Goal: Information Seeking & Learning: Find specific fact

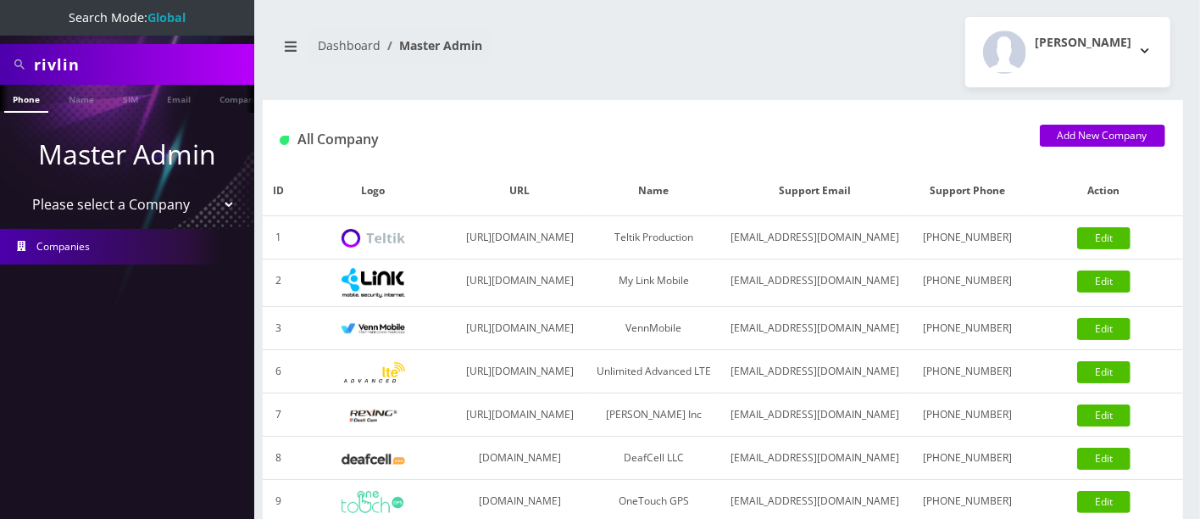
click at [139, 69] on input "rivlin" at bounding box center [142, 64] width 216 height 32
drag, startPoint x: 164, startPoint y: 67, endPoint x: 0, endPoint y: 44, distance: 165.2
click at [0, 49] on div "rivlin" at bounding box center [127, 64] width 254 height 41
type input "3233511937"
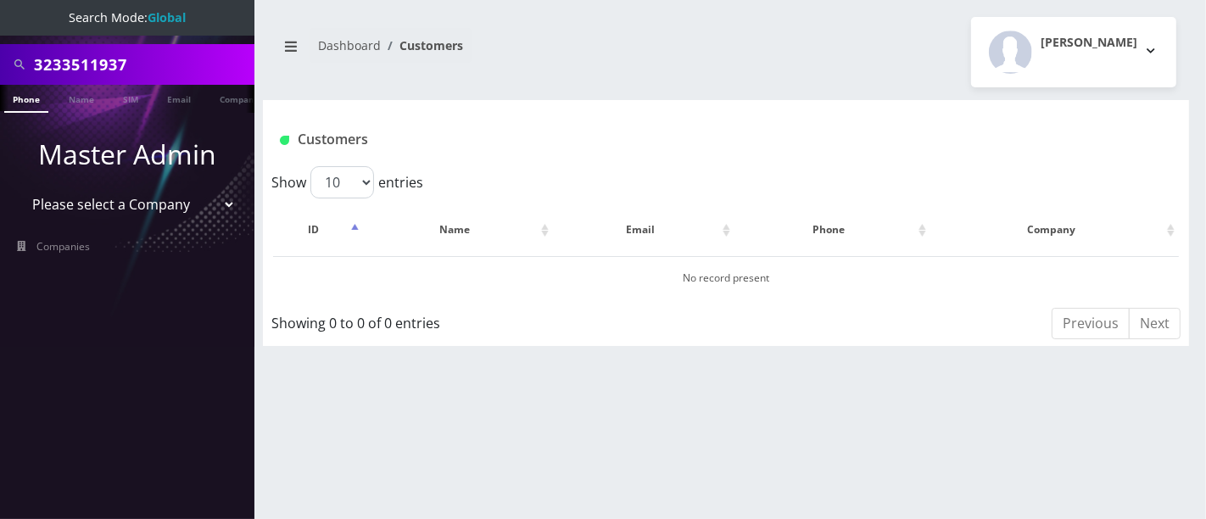
click at [181, 59] on input "3233511937" at bounding box center [142, 64] width 216 height 32
drag, startPoint x: 205, startPoint y: 59, endPoint x: 0, endPoint y: 8, distance: 211.4
click at [0, 20] on nav "Search Mode: Global 3233511937 Phone Name SIM Email Company Customer Master Adm…" at bounding box center [127, 259] width 254 height 519
click at [818, 51] on div "[PERSON_NAME] Logout" at bounding box center [957, 52] width 463 height 70
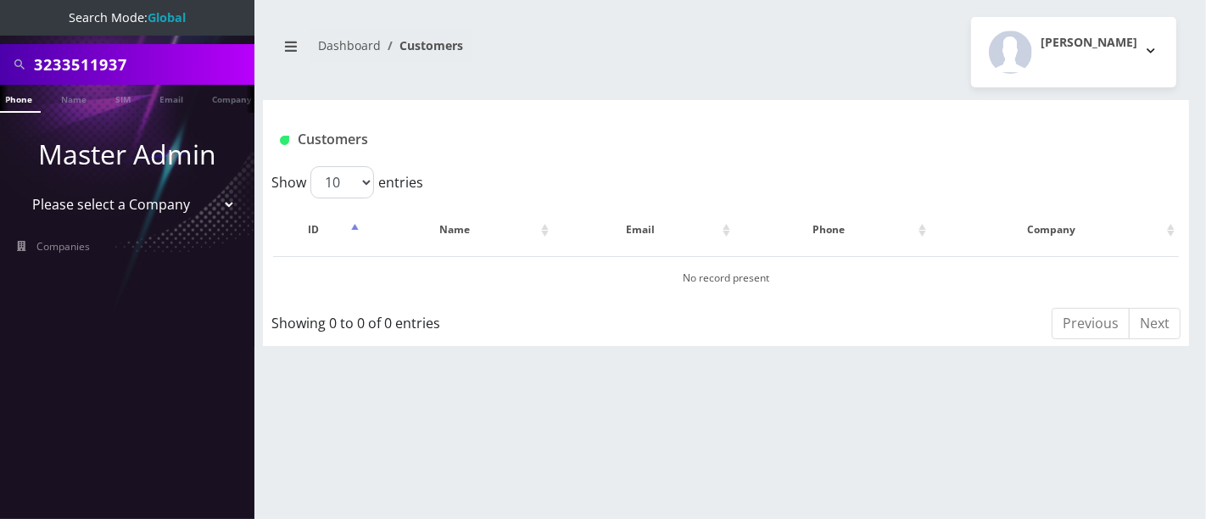
click at [717, 61] on div "Dashboard Customers" at bounding box center [494, 52] width 463 height 48
drag, startPoint x: 156, startPoint y: 53, endPoint x: 0, endPoint y: 49, distance: 156.0
click at [0, 54] on div "3233511937" at bounding box center [127, 64] width 254 height 41
click at [86, 64] on input "text" at bounding box center [142, 64] width 216 height 32
type input "r"
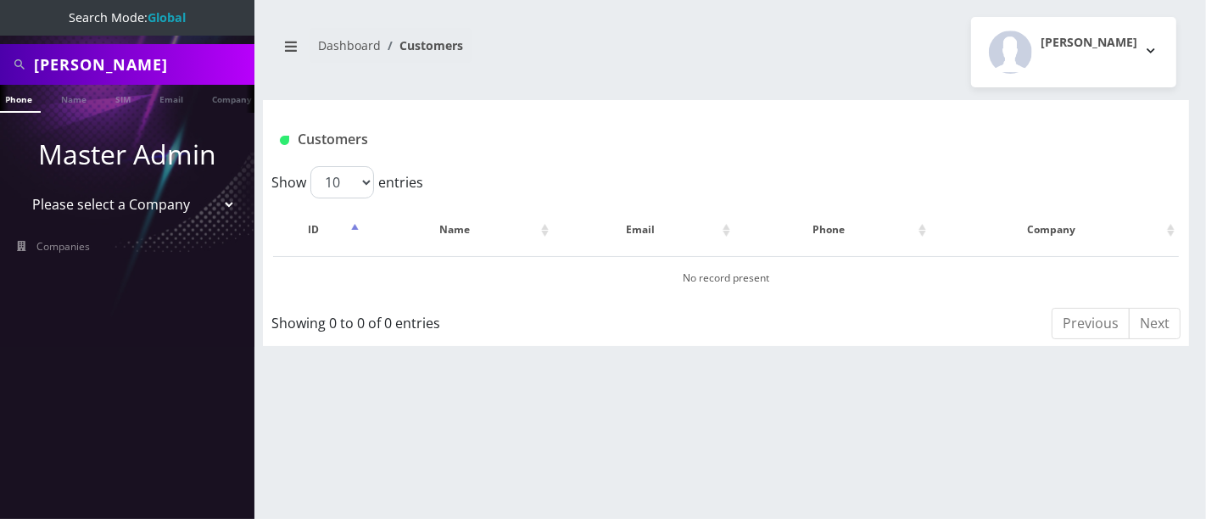
type input "rachel"
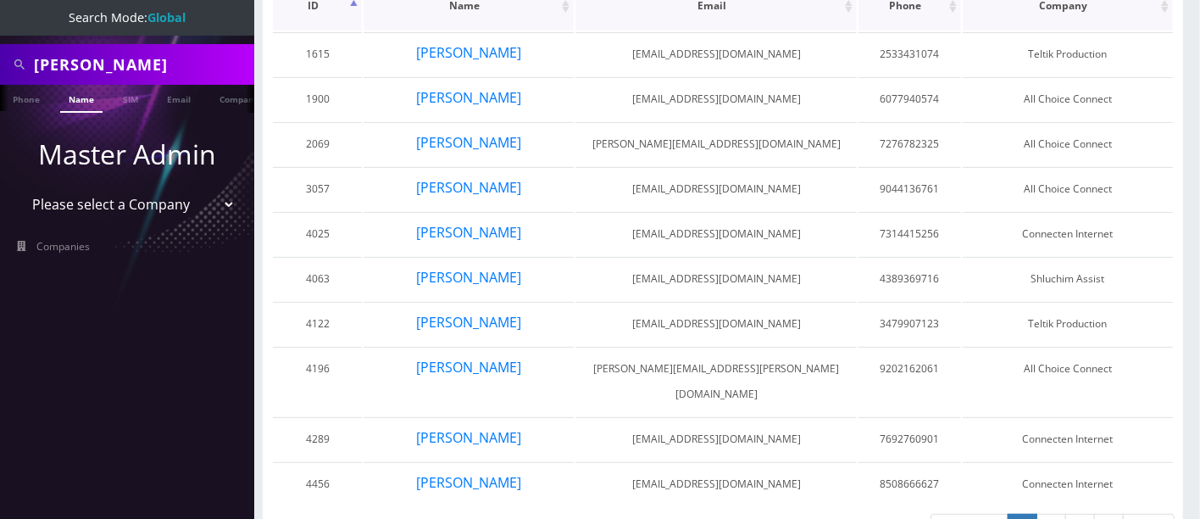
scroll to position [235, 0]
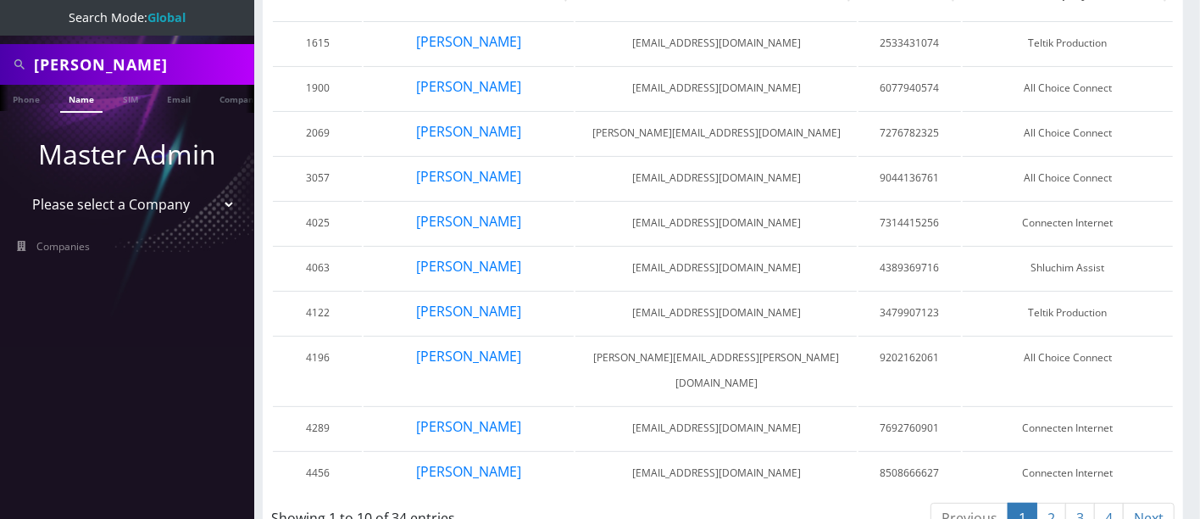
click at [145, 66] on input "rachel" at bounding box center [142, 64] width 216 height 32
type input "rachel ehrman"
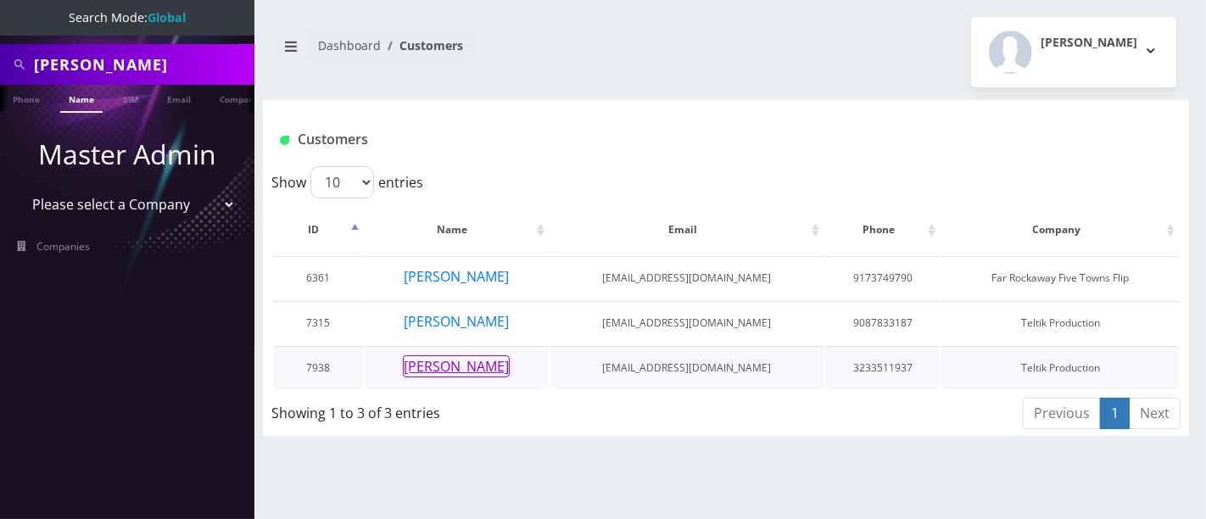
click at [485, 364] on button "Rachelli Ehrman" at bounding box center [456, 366] width 107 height 22
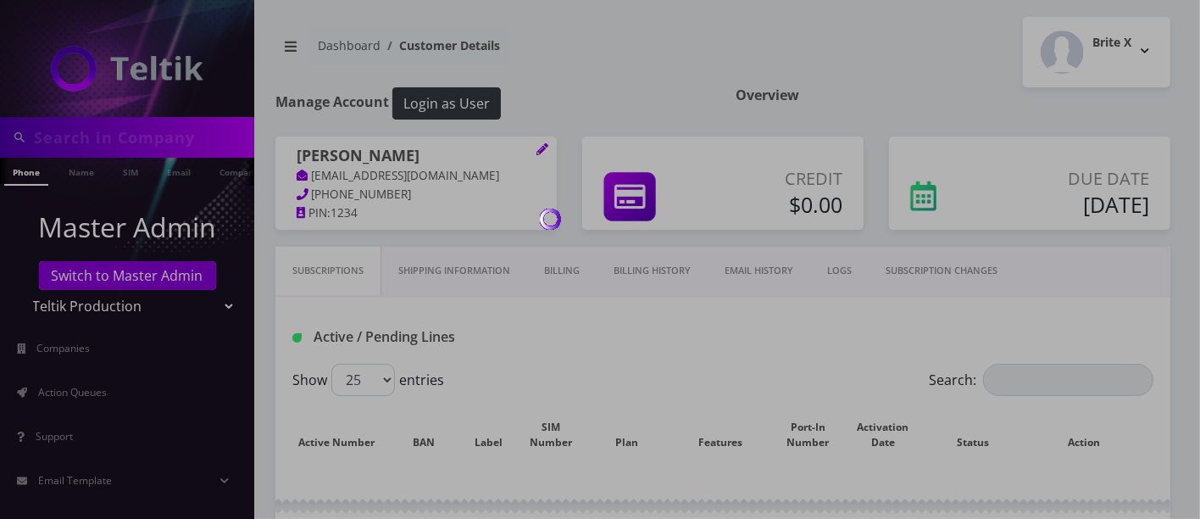
type input "[PERSON_NAME]"
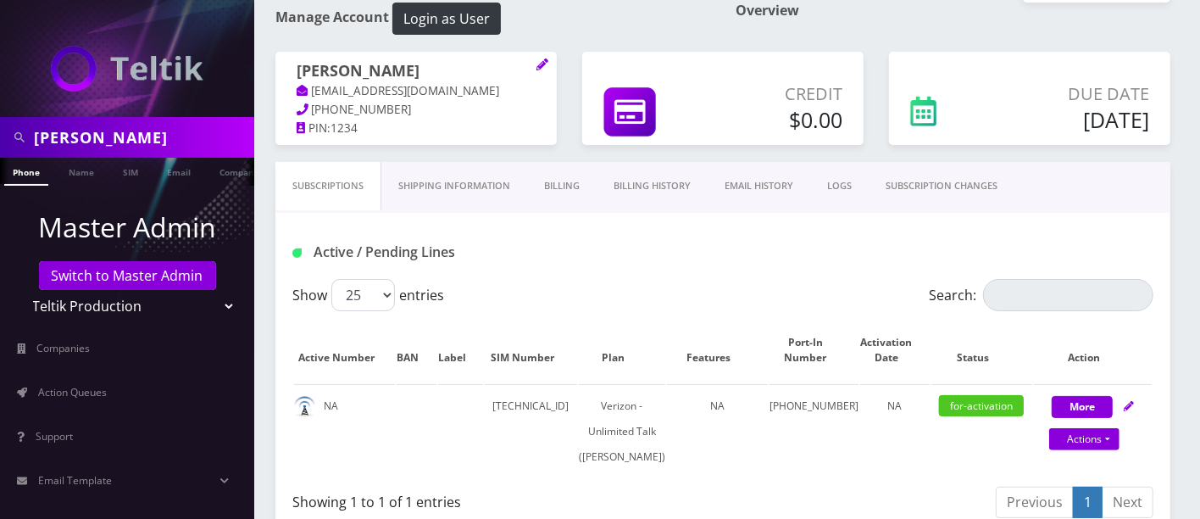
scroll to position [106, 0]
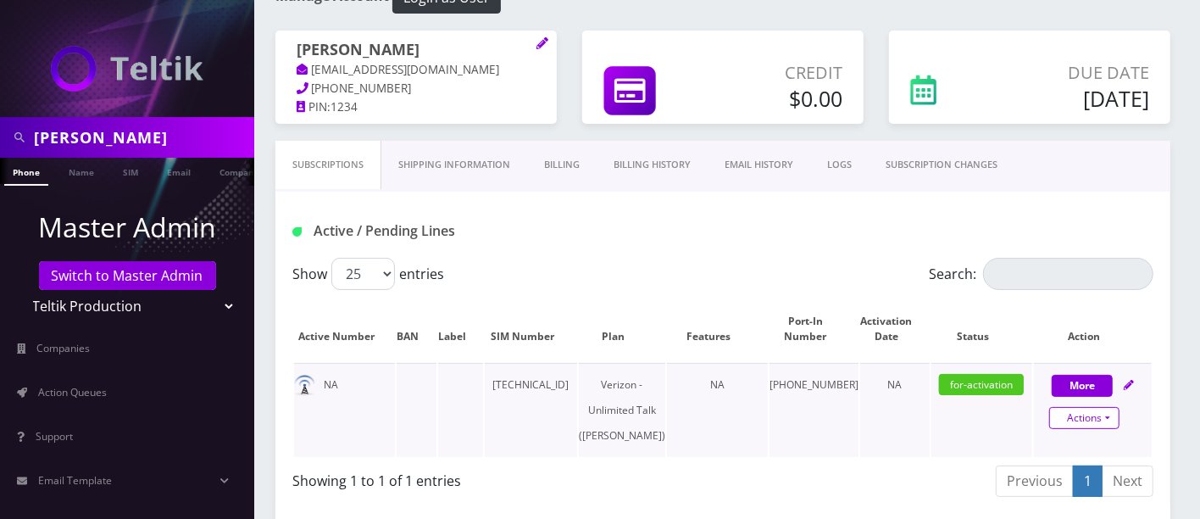
click at [1079, 411] on link "Actions" at bounding box center [1085, 418] width 70 height 22
select select "459"
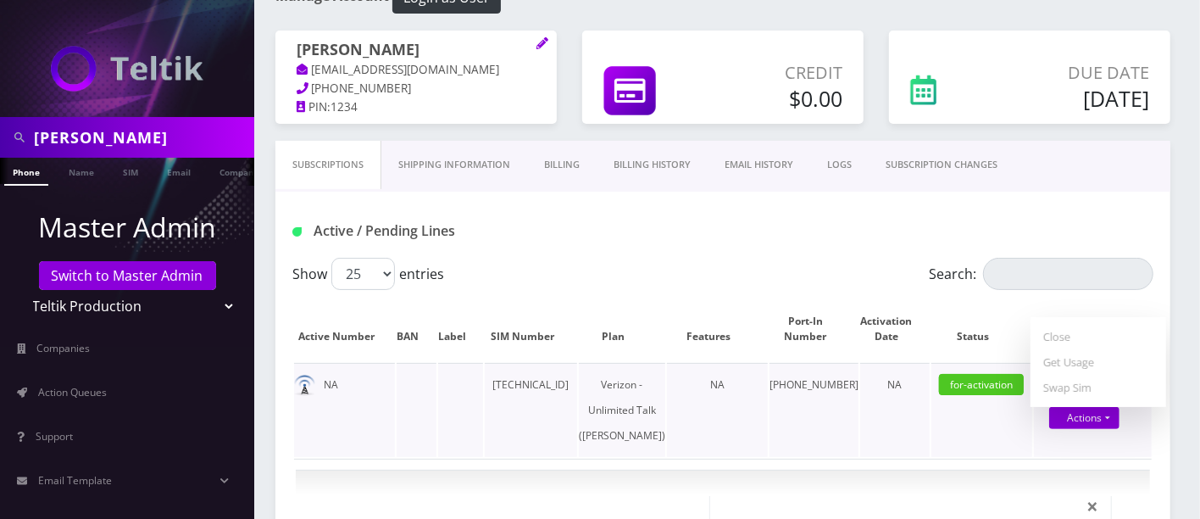
click at [950, 430] on td "for-activation" at bounding box center [982, 410] width 101 height 94
click at [1077, 379] on button "More" at bounding box center [1082, 386] width 61 height 22
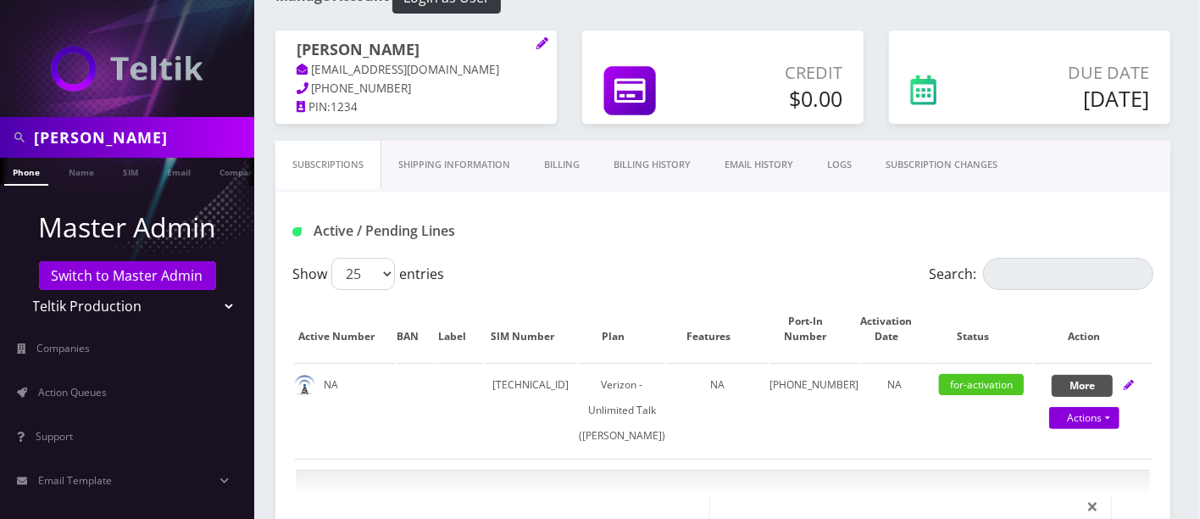
select select "459"
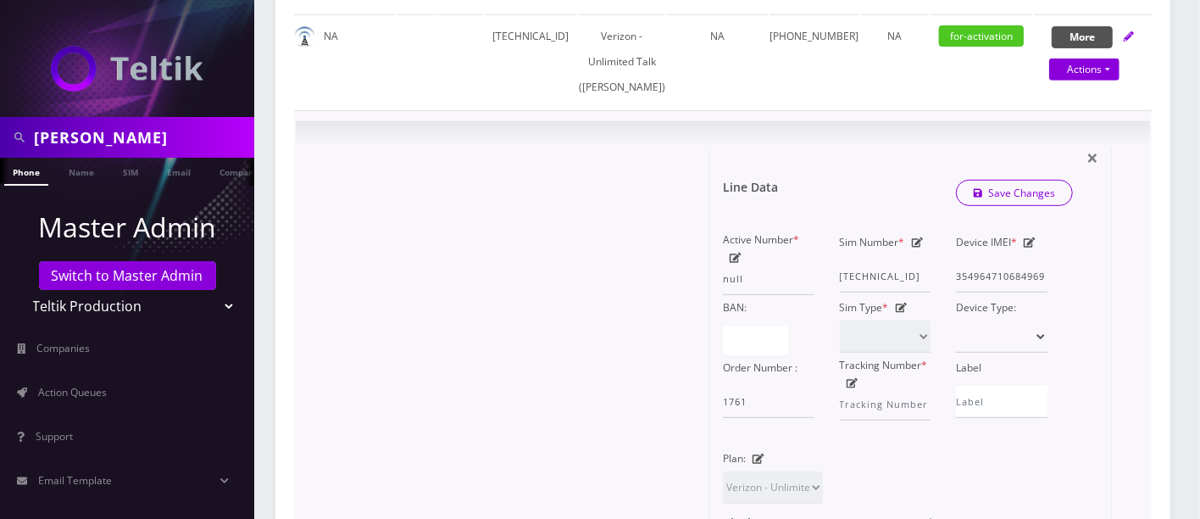
scroll to position [0, 0]
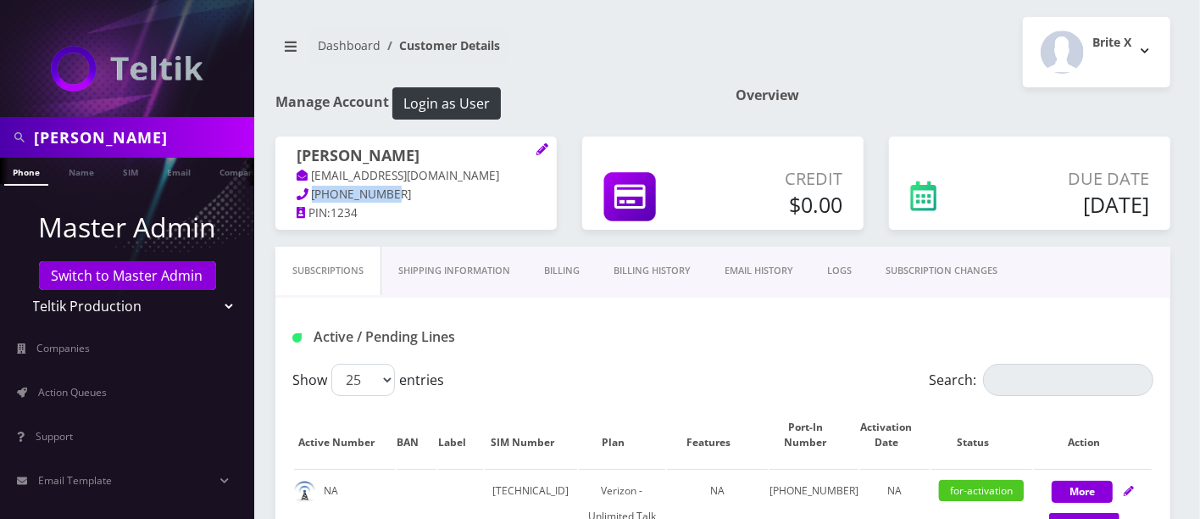
drag, startPoint x: 388, startPoint y: 192, endPoint x: 311, endPoint y: 192, distance: 77.2
click at [311, 192] on p "323-351-1937" at bounding box center [416, 195] width 239 height 19
copy span "323-351-1937"
click at [450, 97] on button "Login as User" at bounding box center [447, 103] width 109 height 32
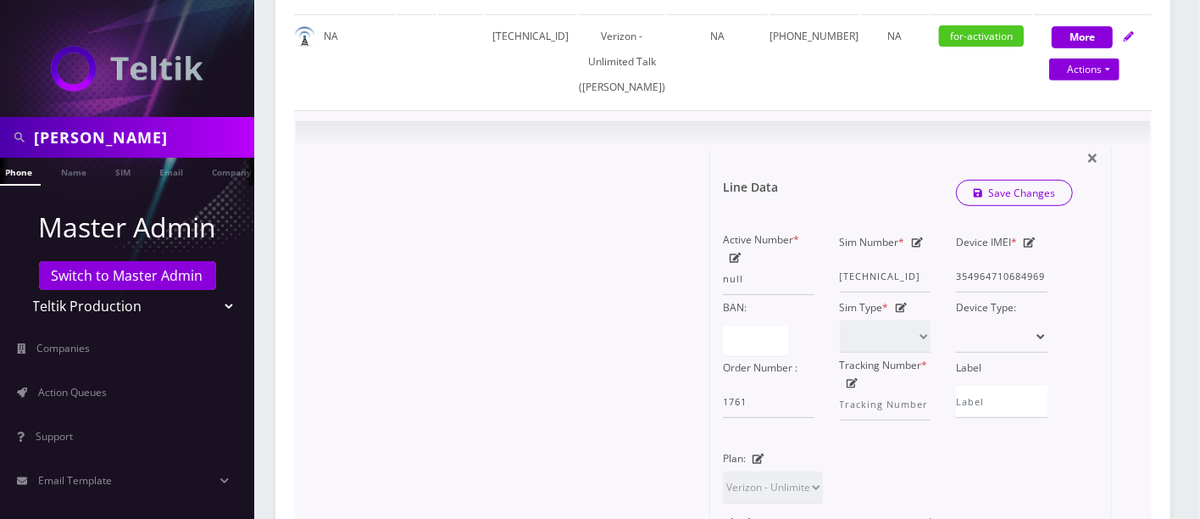
scroll to position [1311, 0]
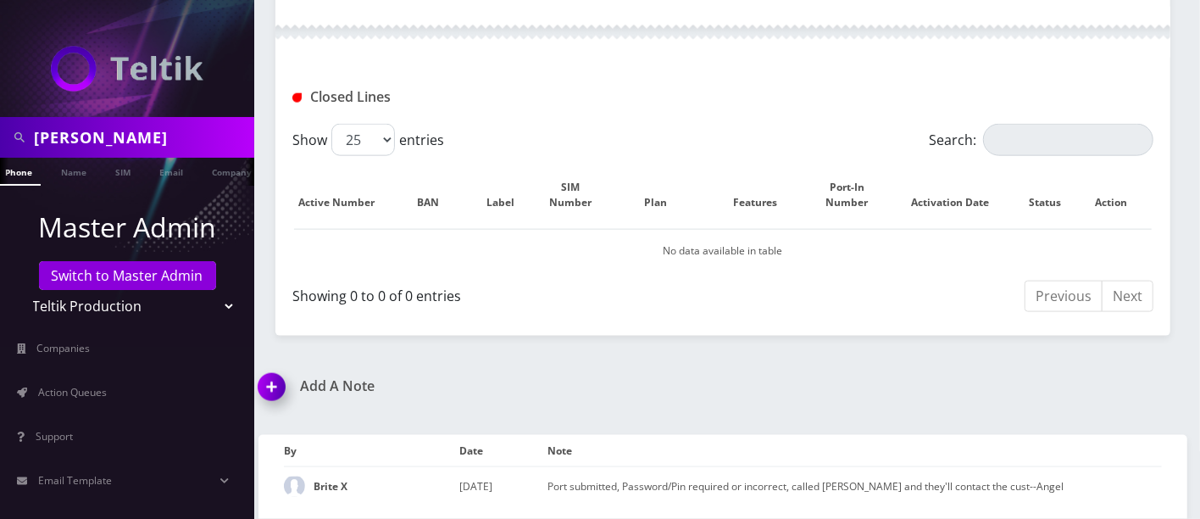
click at [265, 368] on img at bounding box center [275, 393] width 50 height 50
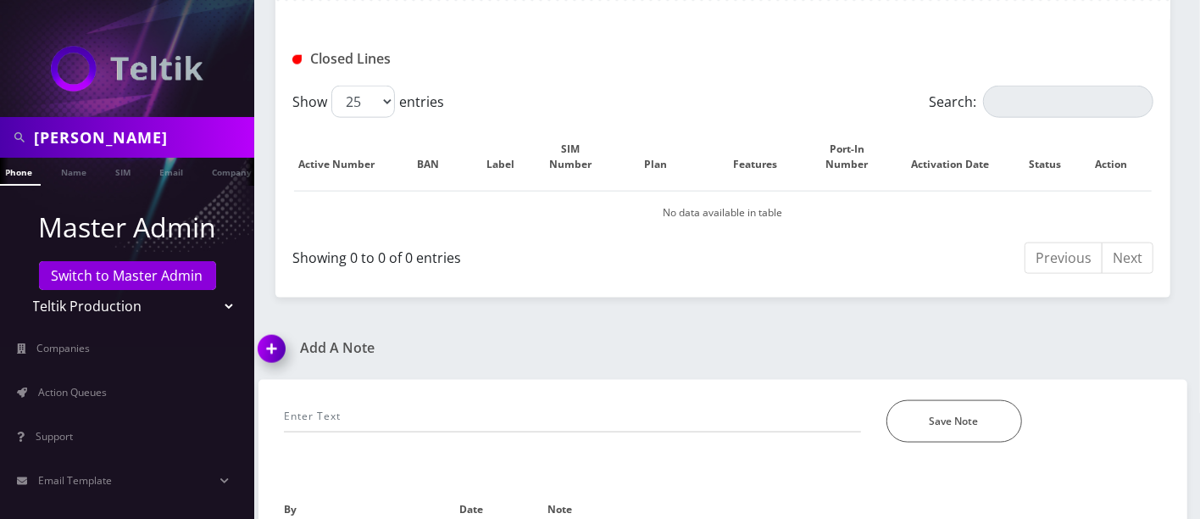
scroll to position [1407, 0]
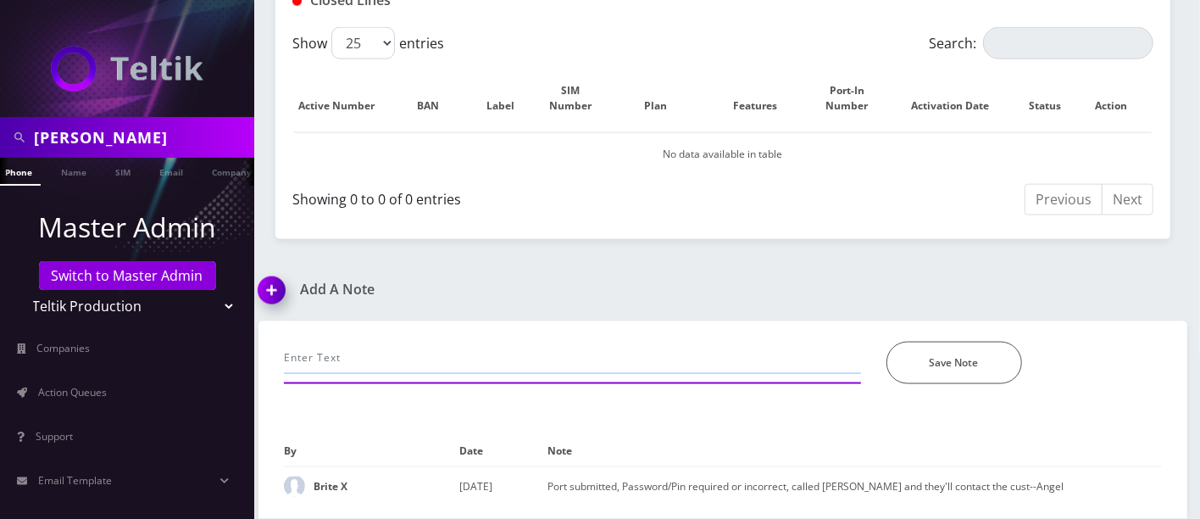
click at [385, 342] on input "text" at bounding box center [572, 358] width 577 height 32
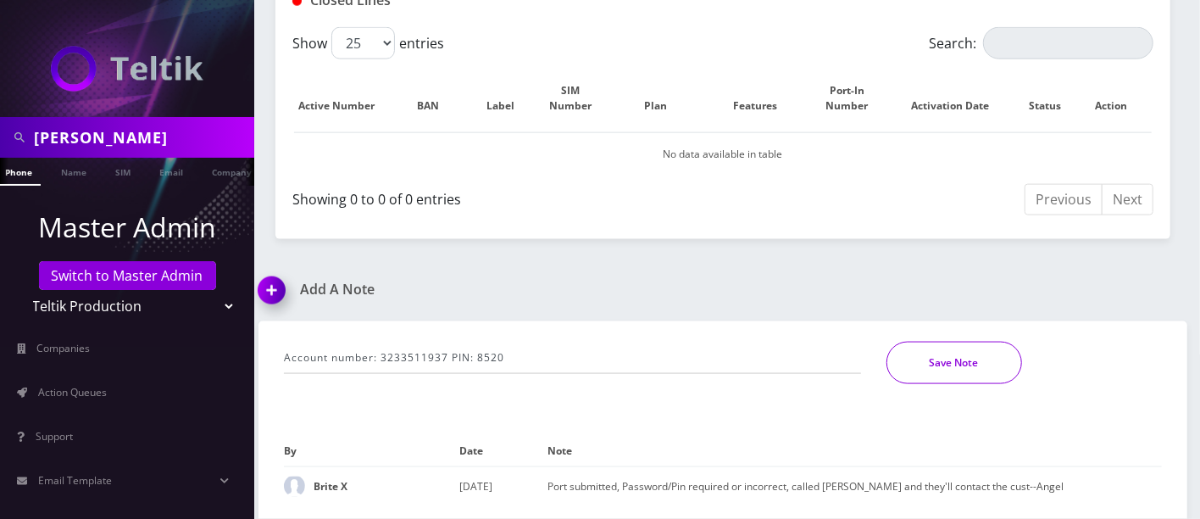
click at [932, 342] on button "Save Note" at bounding box center [955, 363] width 136 height 42
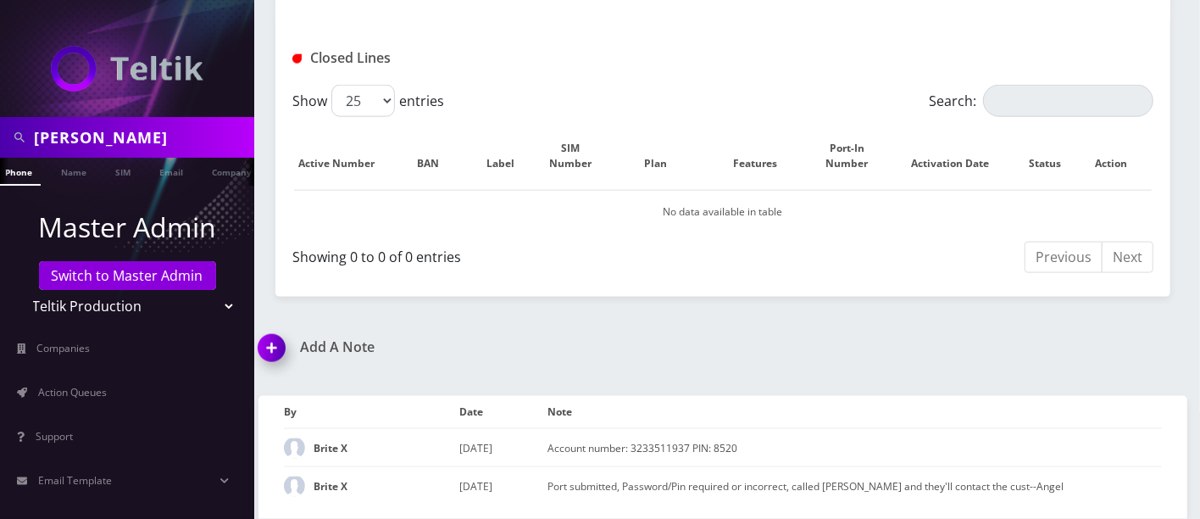
scroll to position [1371, 0]
click at [667, 428] on td "Account number: 3233511937 PIN: 8520" at bounding box center [855, 447] width 615 height 39
copy tbody "Account number: 3233511937 PIN: 8520"
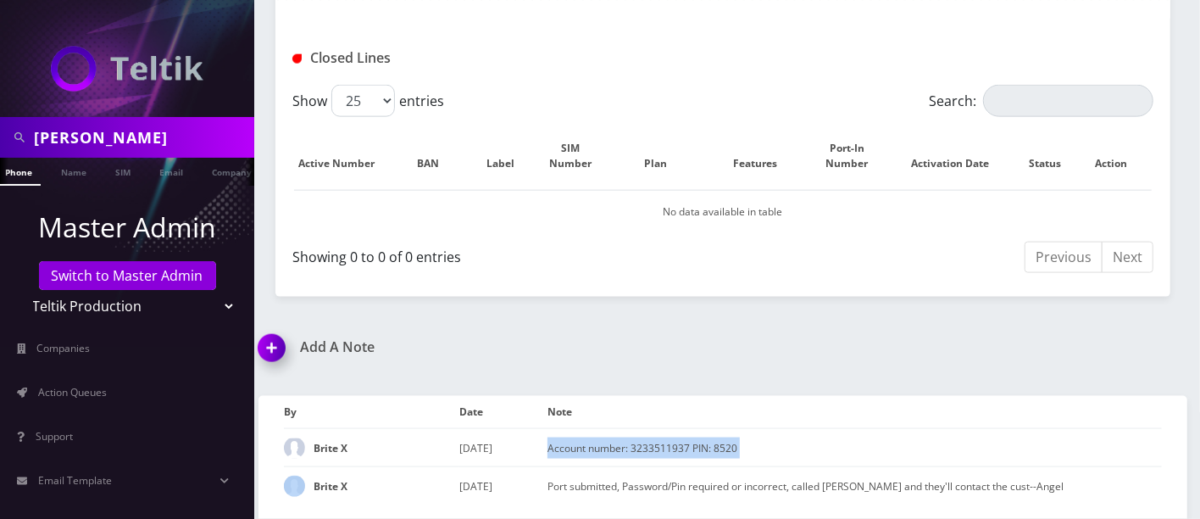
click at [268, 329] on img at bounding box center [275, 354] width 50 height 50
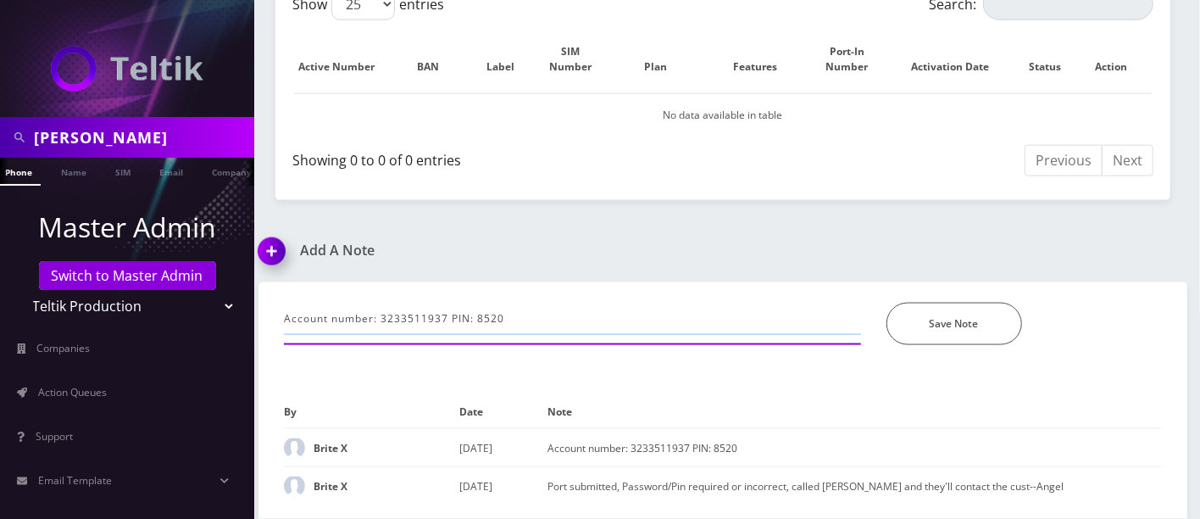
click at [538, 303] on input "Account number: 3233511937 PIN: 8520" at bounding box center [572, 319] width 577 height 32
type input "Account number: 3233511937 PIN: 8250"
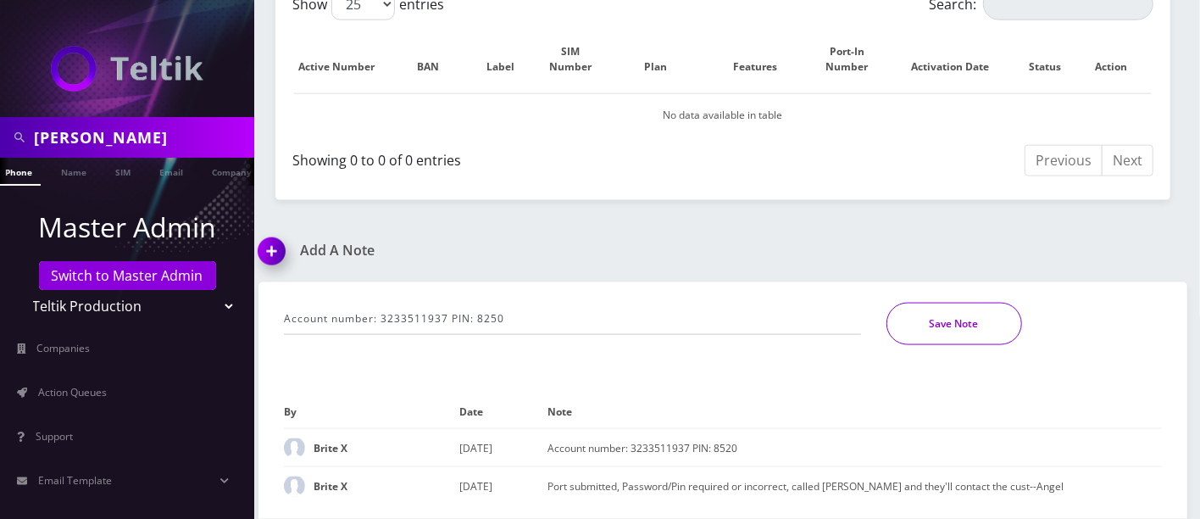
click at [974, 303] on button "Save Note" at bounding box center [955, 324] width 136 height 42
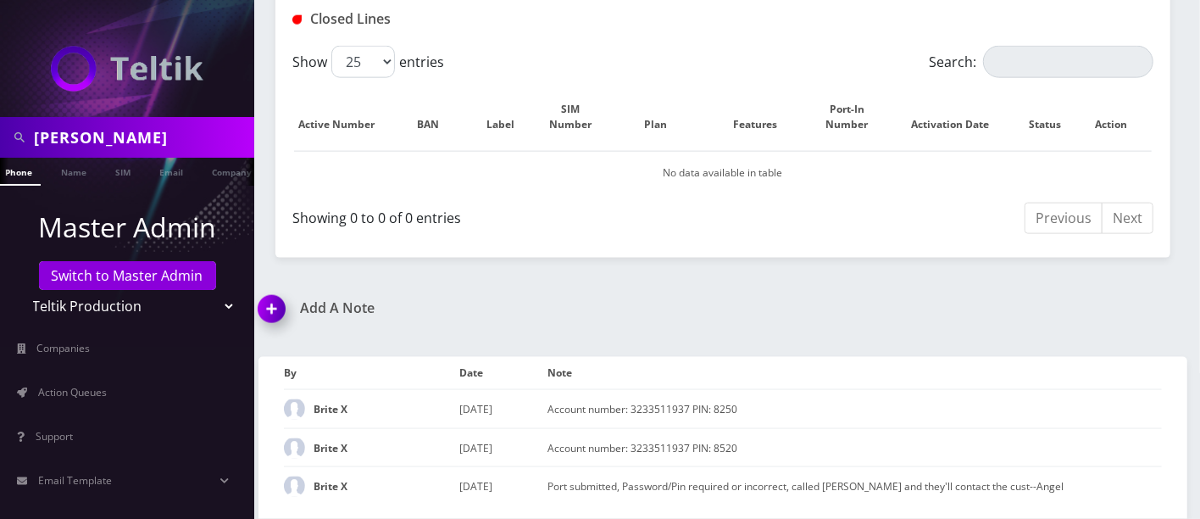
scroll to position [1431, 0]
click at [711, 389] on td "Account number: 3233511937 PIN: 8250" at bounding box center [855, 408] width 615 height 39
copy td "Account number: 3233511937 PIN: 8250"
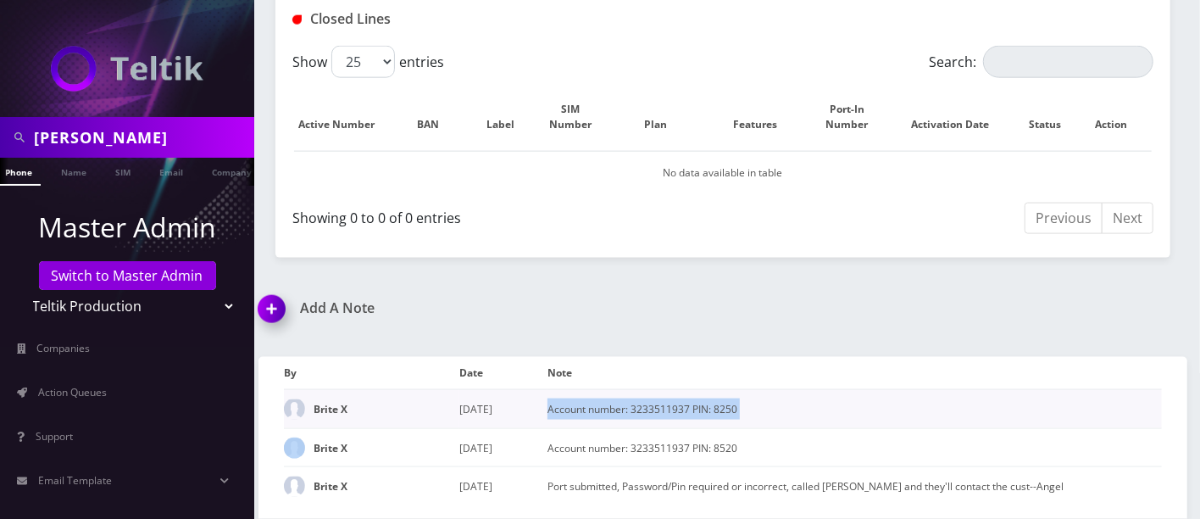
click at [733, 389] on td "Account number: 3233511937 PIN: 8250" at bounding box center [855, 408] width 615 height 39
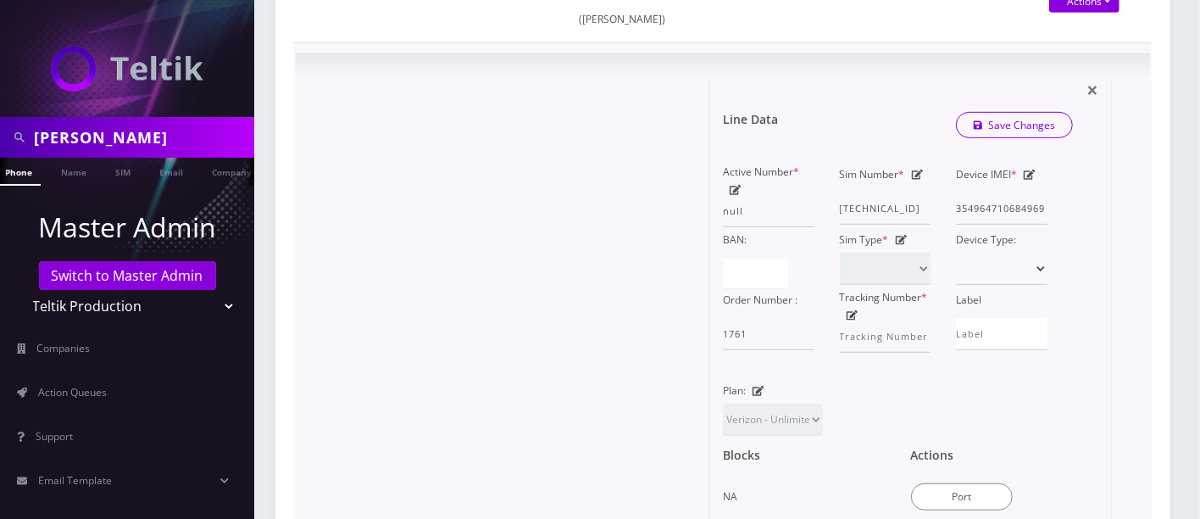
scroll to position [0, 0]
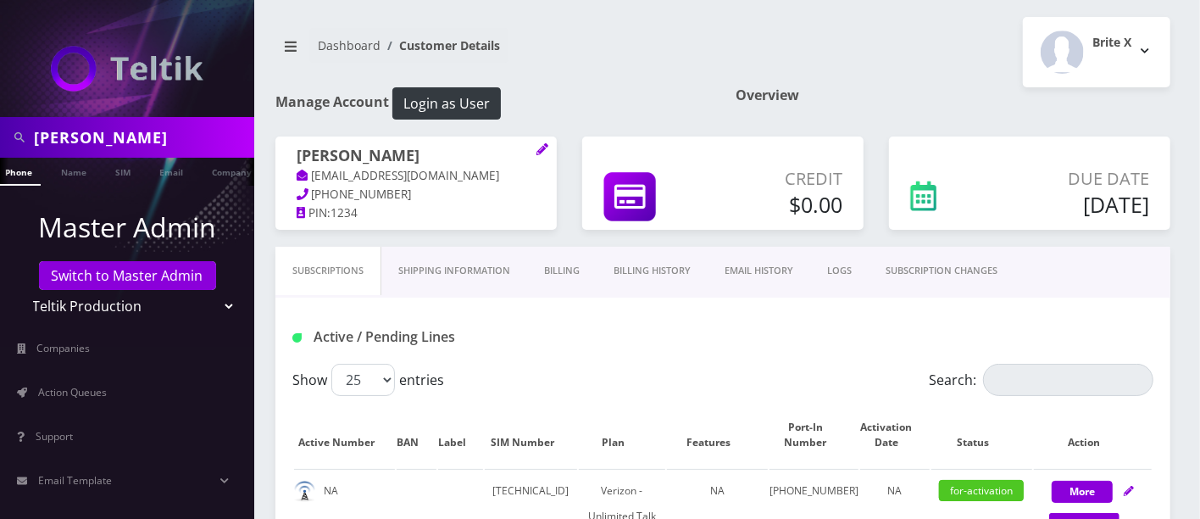
click at [370, 187] on span "323-351-1937" at bounding box center [362, 194] width 100 height 15
copy div "323-351-1937"
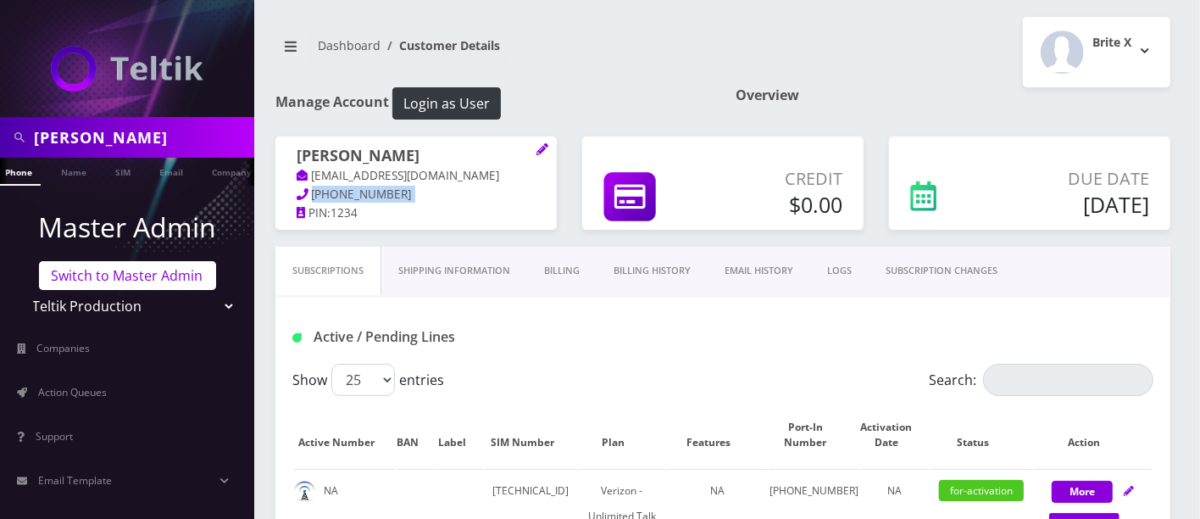
click at [123, 276] on link "Switch to Master Admin" at bounding box center [127, 275] width 177 height 29
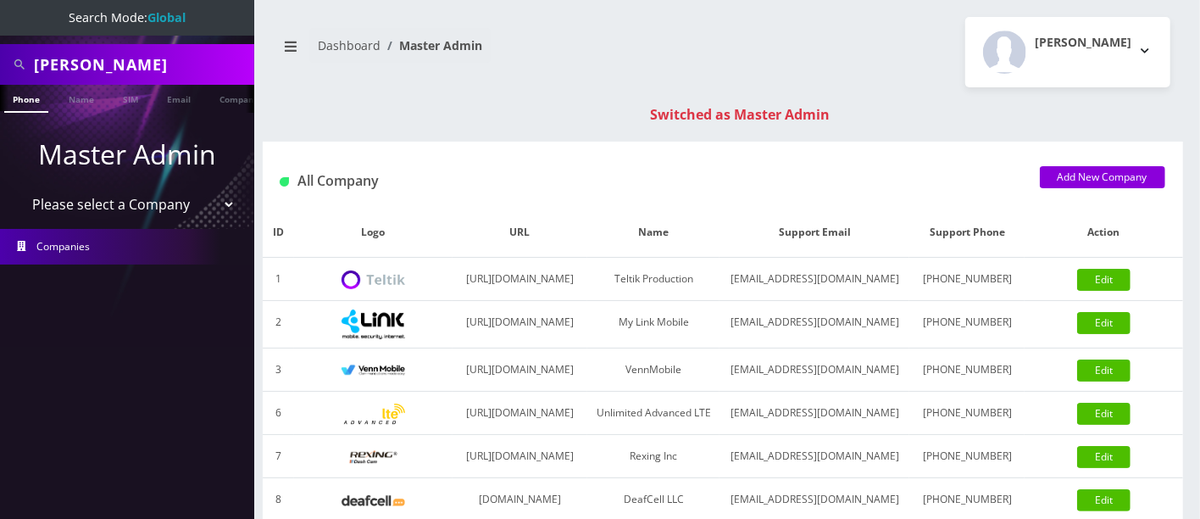
drag, startPoint x: 0, startPoint y: 0, endPoint x: 0, endPoint y: 56, distance: 56.0
click at [0, 59] on div "[PERSON_NAME]" at bounding box center [127, 64] width 254 height 41
type input "9298136714"
click at [34, 97] on link "Phone" at bounding box center [26, 99] width 44 height 28
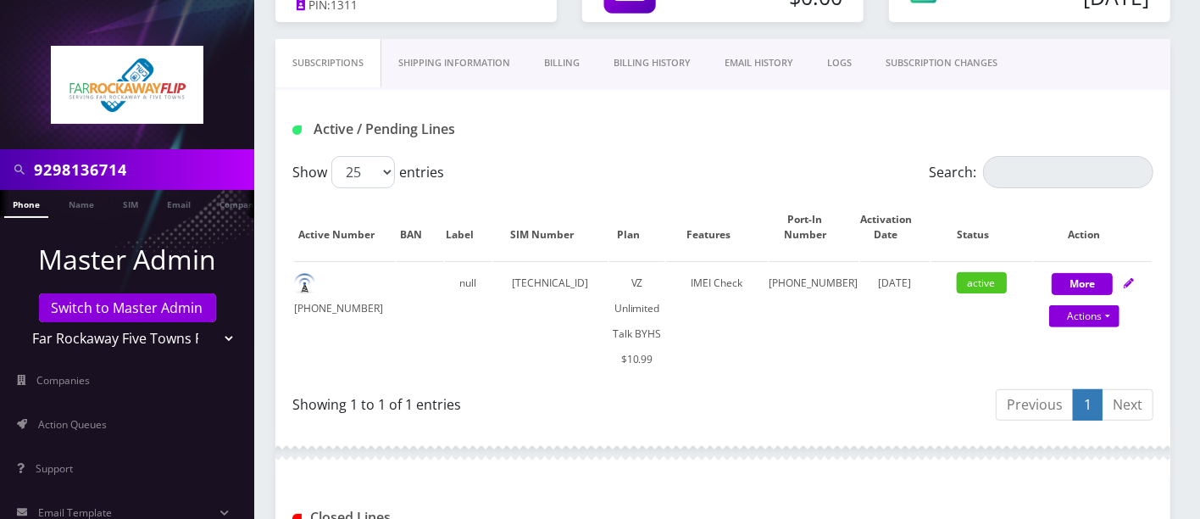
scroll to position [205, 0]
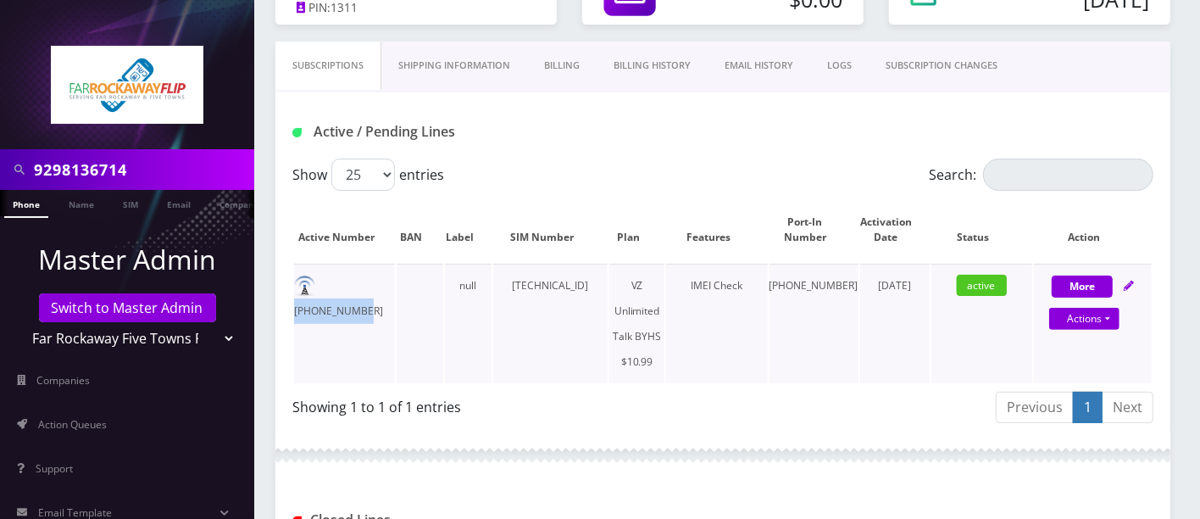
drag, startPoint x: 391, startPoint y: 280, endPoint x: 325, endPoint y: 284, distance: 66.3
click at [325, 284] on td "929-813-6714" at bounding box center [344, 324] width 101 height 120
copy td "929-813-6714"
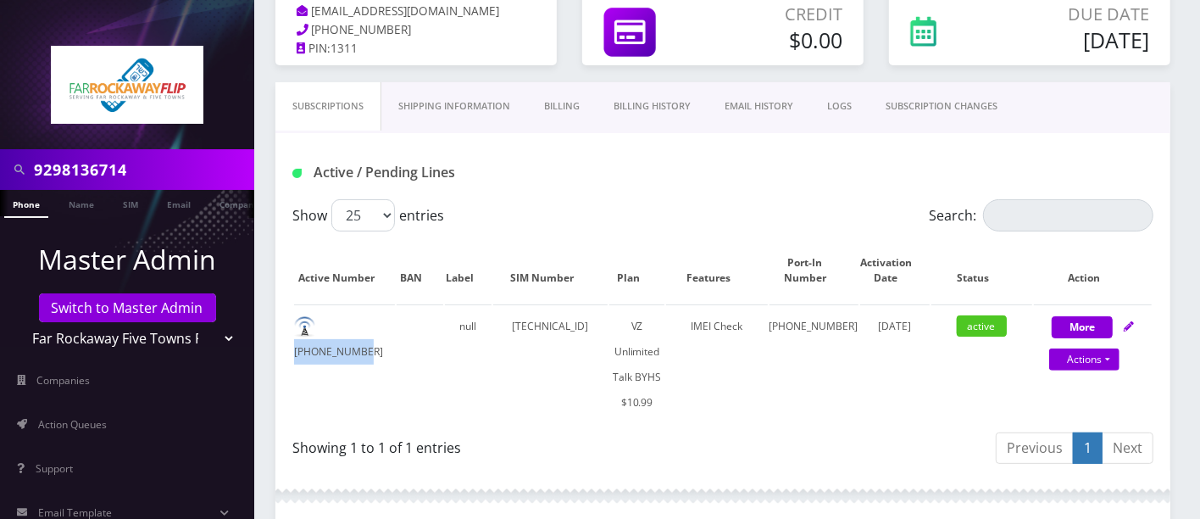
scroll to position [0, 0]
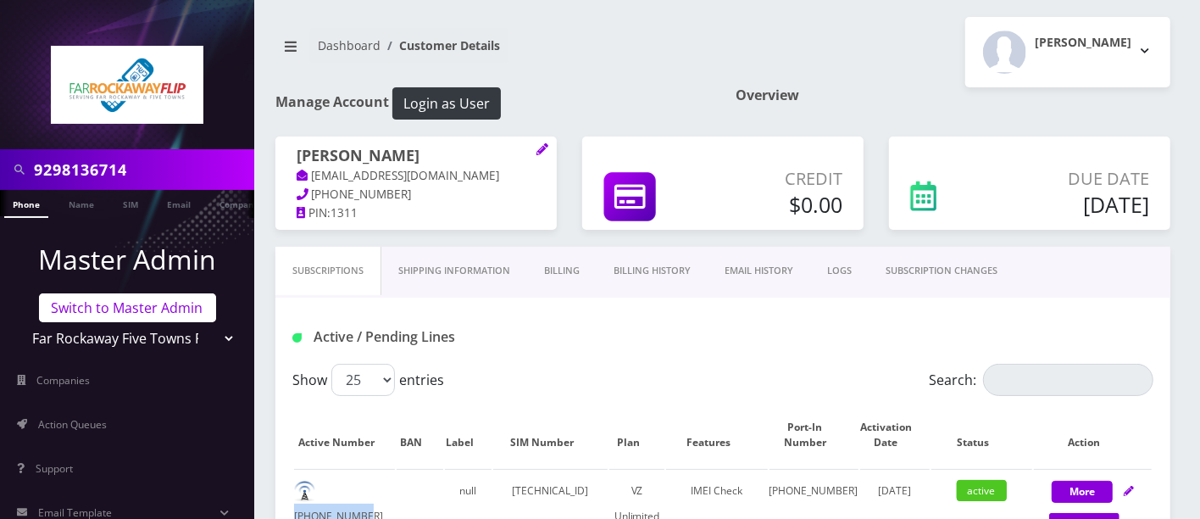
click at [150, 318] on link "Switch to Master Admin" at bounding box center [127, 307] width 177 height 29
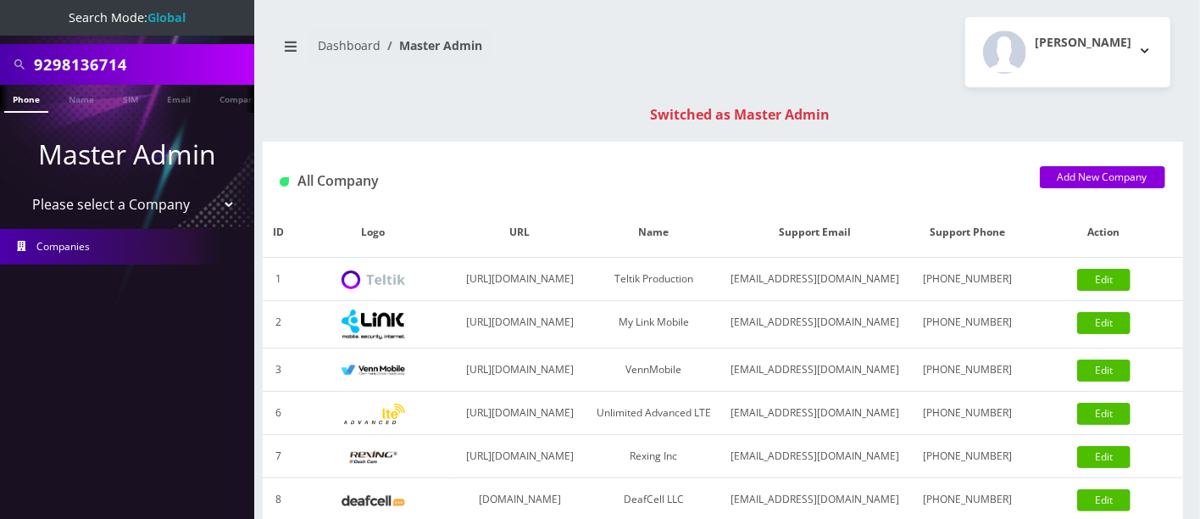
drag, startPoint x: 164, startPoint y: 60, endPoint x: 0, endPoint y: 59, distance: 164.5
click at [0, 59] on div "9298136714" at bounding box center [127, 64] width 254 height 41
click at [177, 64] on input "9298136714" at bounding box center [142, 64] width 216 height 32
drag, startPoint x: 182, startPoint y: 64, endPoint x: 66, endPoint y: 63, distance: 116.2
click at [66, 63] on input "9298136714" at bounding box center [142, 64] width 216 height 32
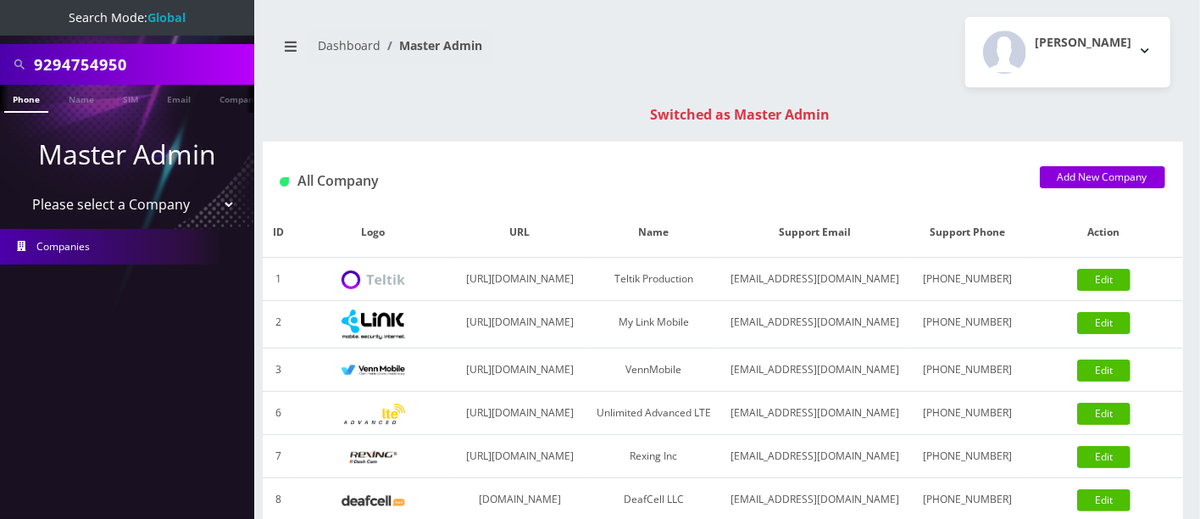
type input "9294754950"
click at [31, 101] on link "Phone" at bounding box center [26, 99] width 44 height 28
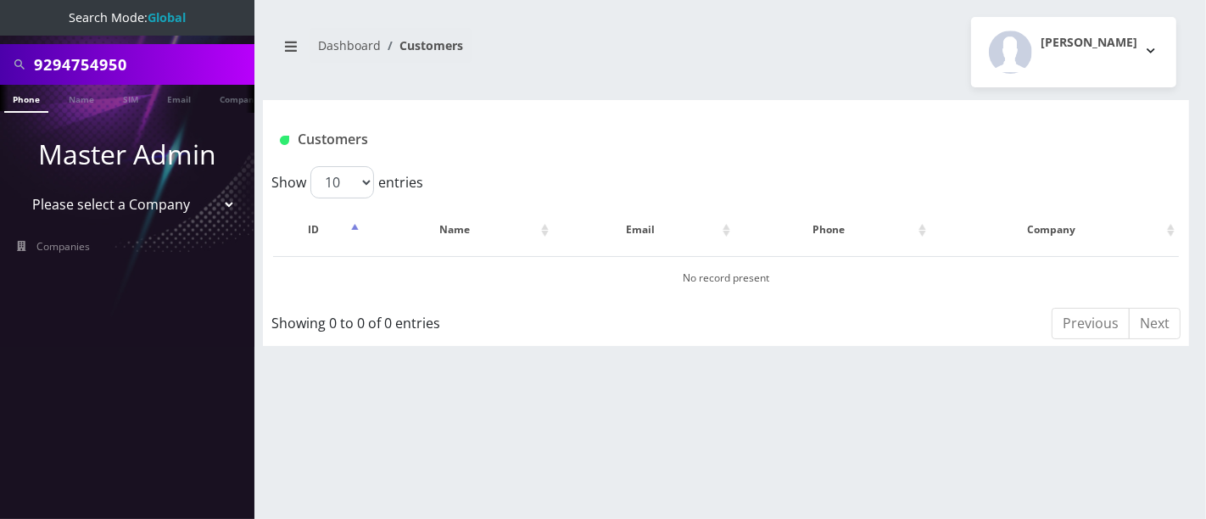
click at [111, 61] on input "9294754950" at bounding box center [142, 64] width 216 height 32
type input "9294754850"
click at [27, 100] on link "Phone" at bounding box center [26, 99] width 44 height 28
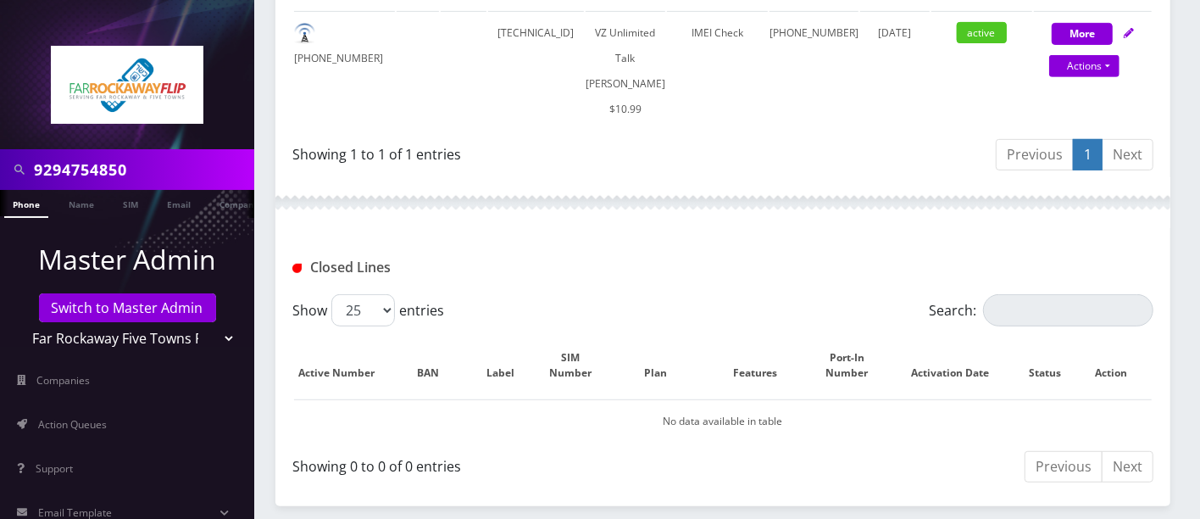
scroll to position [443, 0]
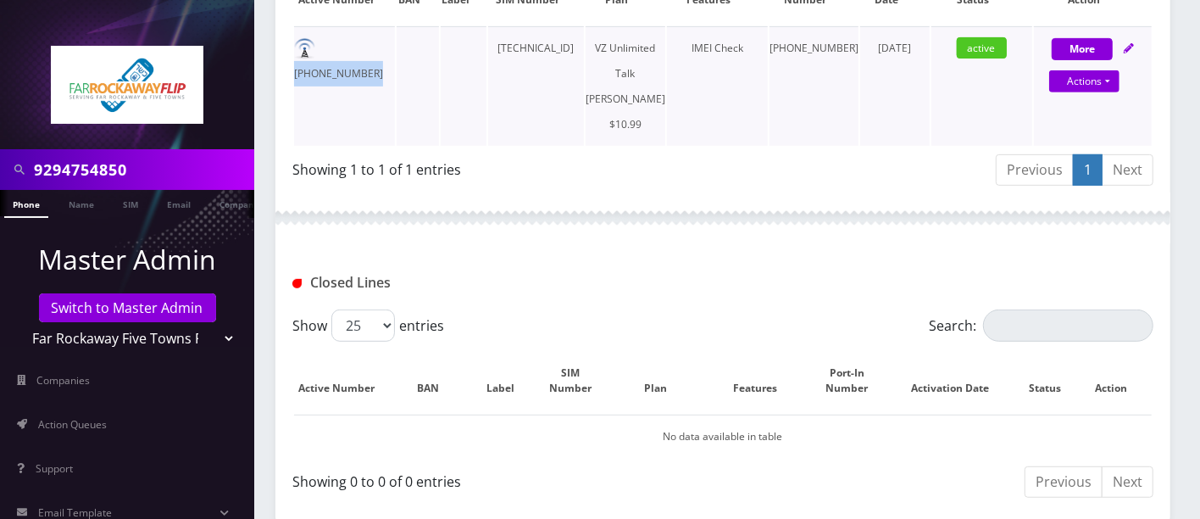
drag, startPoint x: 395, startPoint y: 42, endPoint x: 325, endPoint y: 44, distance: 70.4
click at [325, 44] on tr "929-475-4850 89148000006571483401 VZ Unlimited Talk BAIS YAAKOV $10.99 IMEI Che…" at bounding box center [723, 86] width 858 height 120
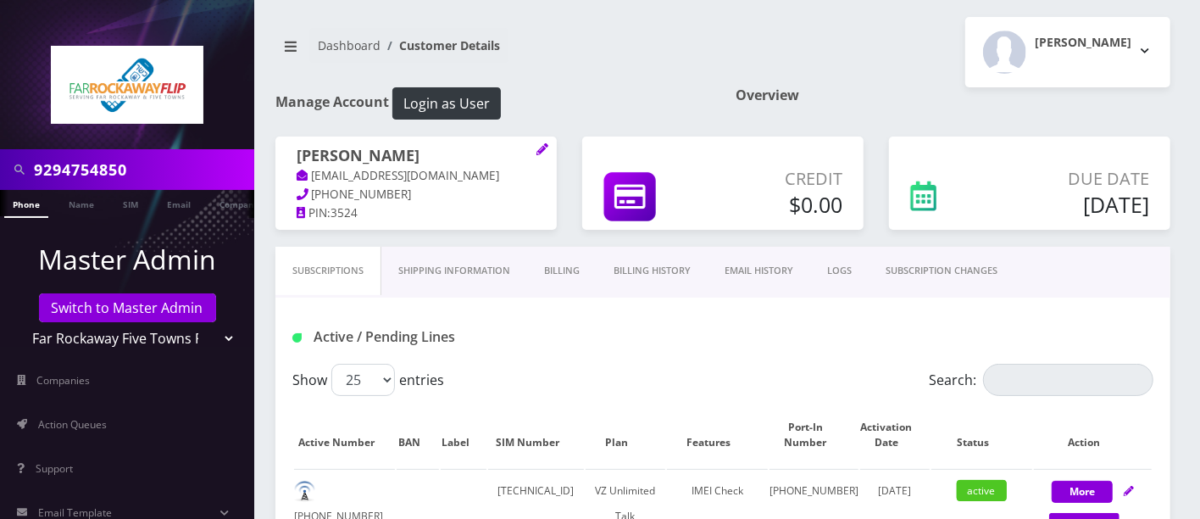
drag, startPoint x: 183, startPoint y: 177, endPoint x: 0, endPoint y: 136, distance: 187.6
click at [0, 143] on nav "9294754850 Phone Name SIM Email Company Customer Master Admin Switch to Master …" at bounding box center [127, 259] width 254 height 519
drag, startPoint x: 173, startPoint y: 166, endPoint x: 5, endPoint y: 144, distance: 169.3
click at [0, 142] on nav "9296083063 Phone Name SIM Email Company Customer Master Admin Switch to Master …" at bounding box center [127, 259] width 254 height 519
type input "9296083063"
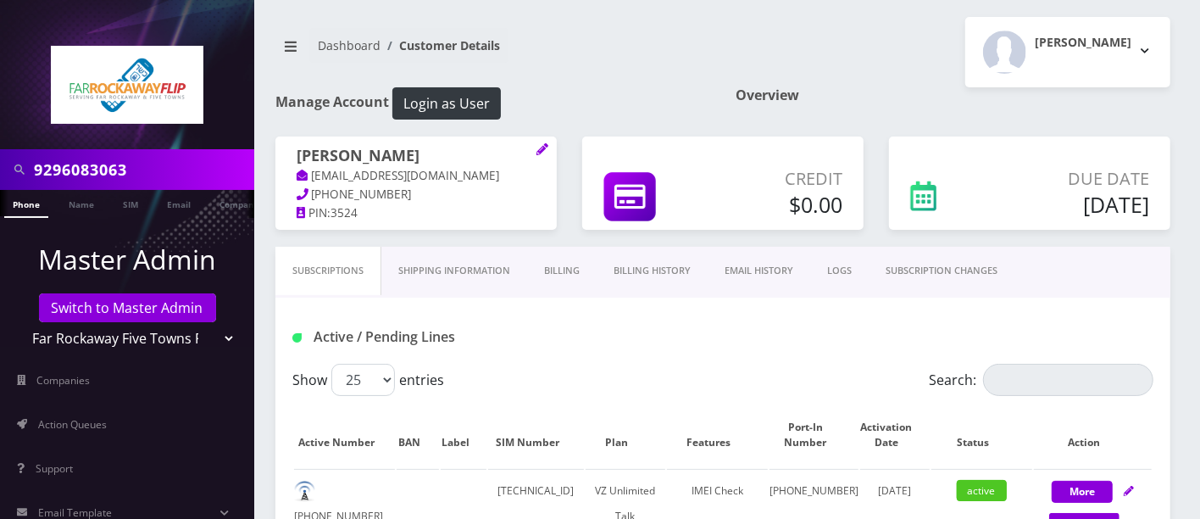
click at [26, 203] on link "Phone" at bounding box center [26, 204] width 44 height 28
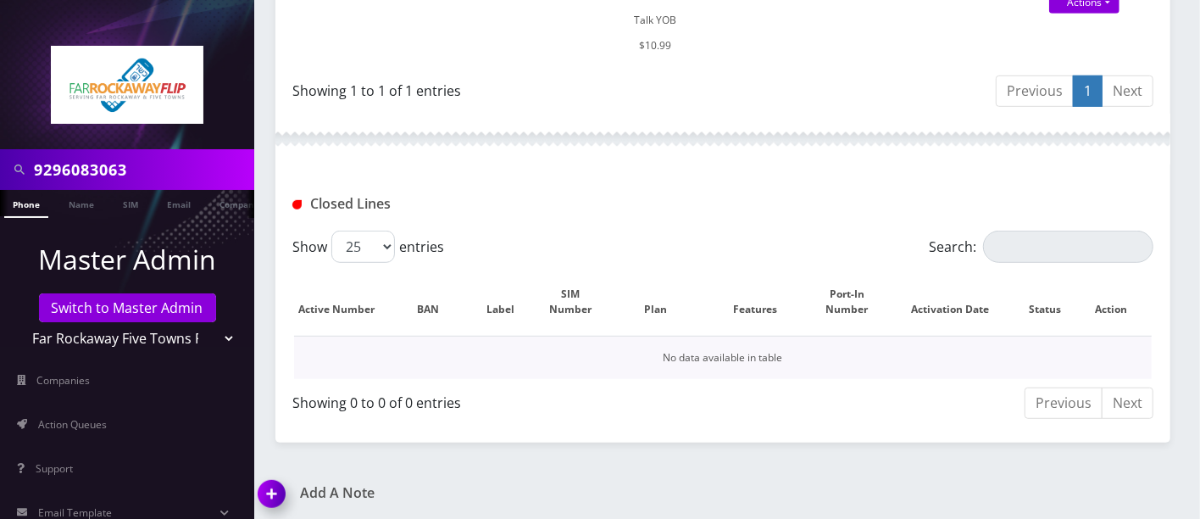
scroll to position [67, 0]
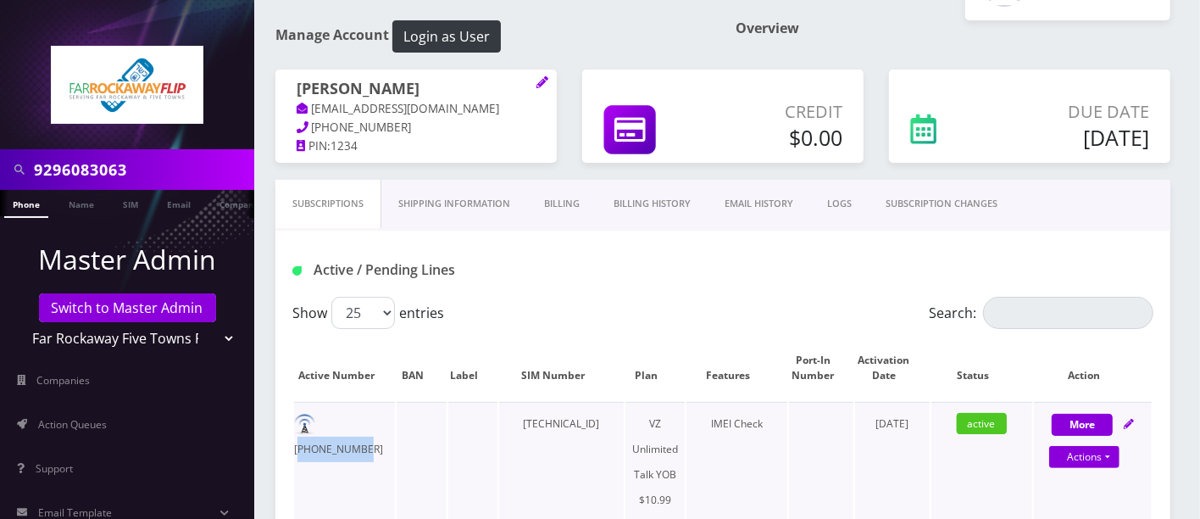
drag, startPoint x: 391, startPoint y: 423, endPoint x: 325, endPoint y: 421, distance: 66.1
click at [326, 422] on td "929-608-3063" at bounding box center [344, 462] width 101 height 120
click at [325, 421] on td "929-608-3063" at bounding box center [344, 462] width 101 height 120
click at [324, 419] on td "929-608-3063" at bounding box center [344, 462] width 101 height 120
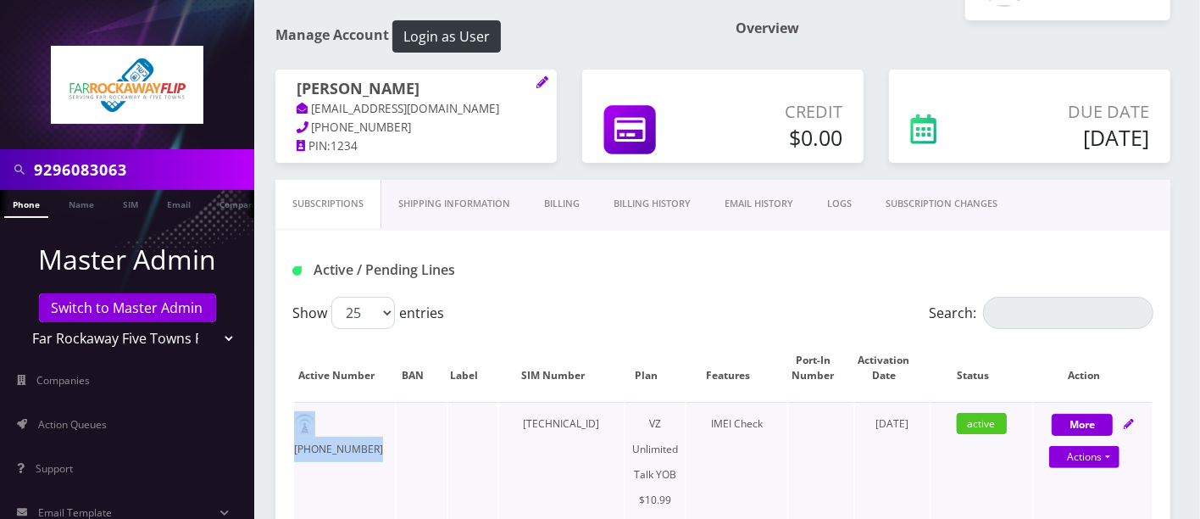
click at [324, 419] on td "929-608-3063" at bounding box center [344, 462] width 101 height 120
click at [391, 427] on td "929-608-3063" at bounding box center [344, 462] width 101 height 120
click at [368, 425] on td "929-608-3063" at bounding box center [344, 462] width 101 height 120
click at [421, 435] on td at bounding box center [421, 462] width 49 height 120
click at [378, 449] on td "929-608-3063" at bounding box center [344, 462] width 101 height 120
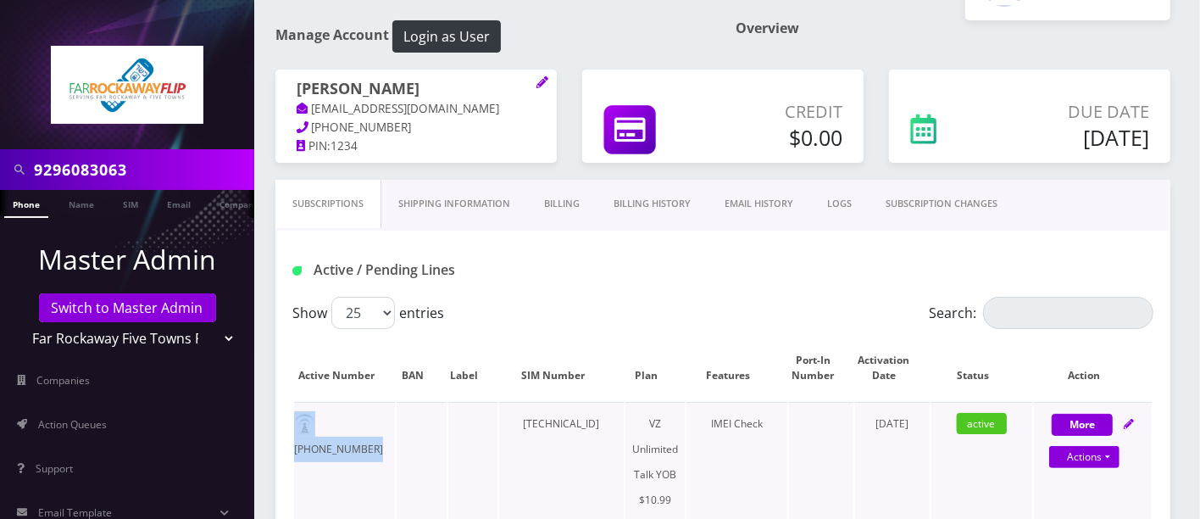
click at [369, 411] on td "929-608-3063" at bounding box center [344, 462] width 101 height 120
click at [431, 423] on td at bounding box center [421, 462] width 49 height 120
click at [354, 454] on td "929-608-3063" at bounding box center [344, 462] width 101 height 120
click at [573, 310] on div "Show 25 50 100 250 500 entries" at bounding box center [615, 313] width 646 height 32
drag, startPoint x: 390, startPoint y: 424, endPoint x: 319, endPoint y: 423, distance: 71.2
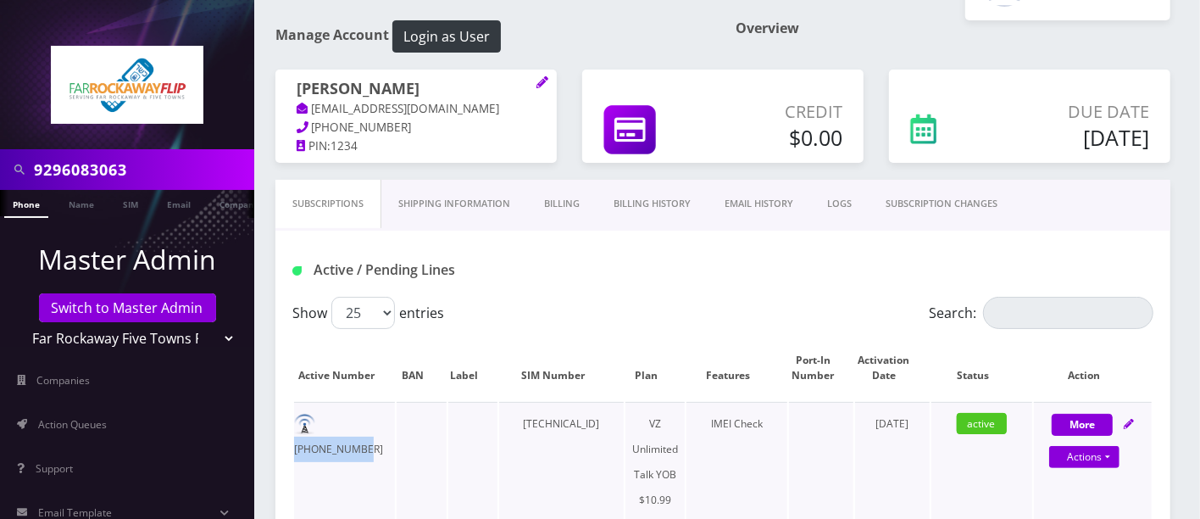
click at [319, 423] on td "929-608-3063" at bounding box center [344, 462] width 101 height 120
copy td "929-608-3063"
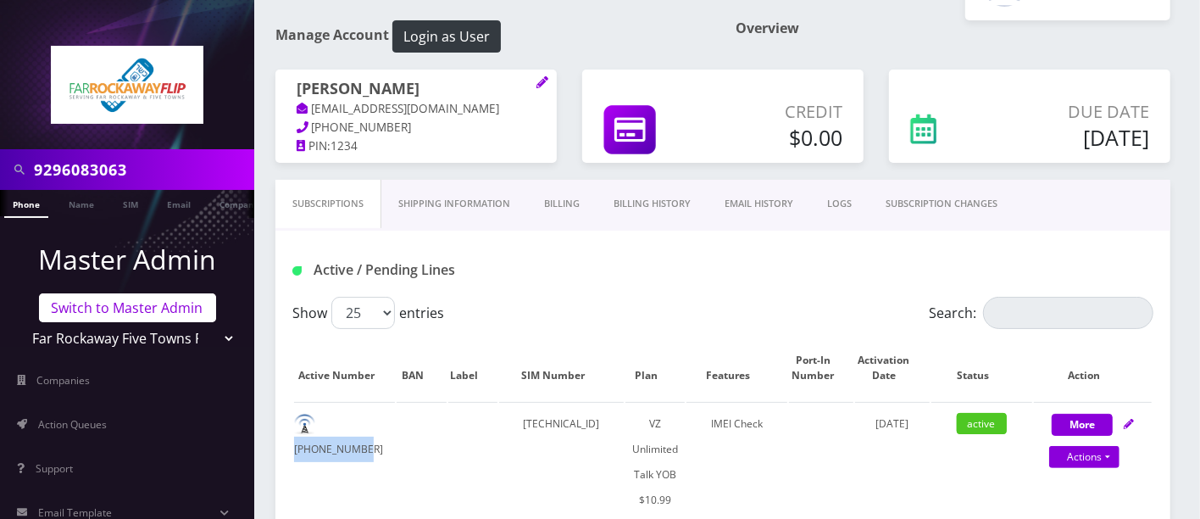
click at [131, 314] on link "Switch to Master Admin" at bounding box center [127, 307] width 177 height 29
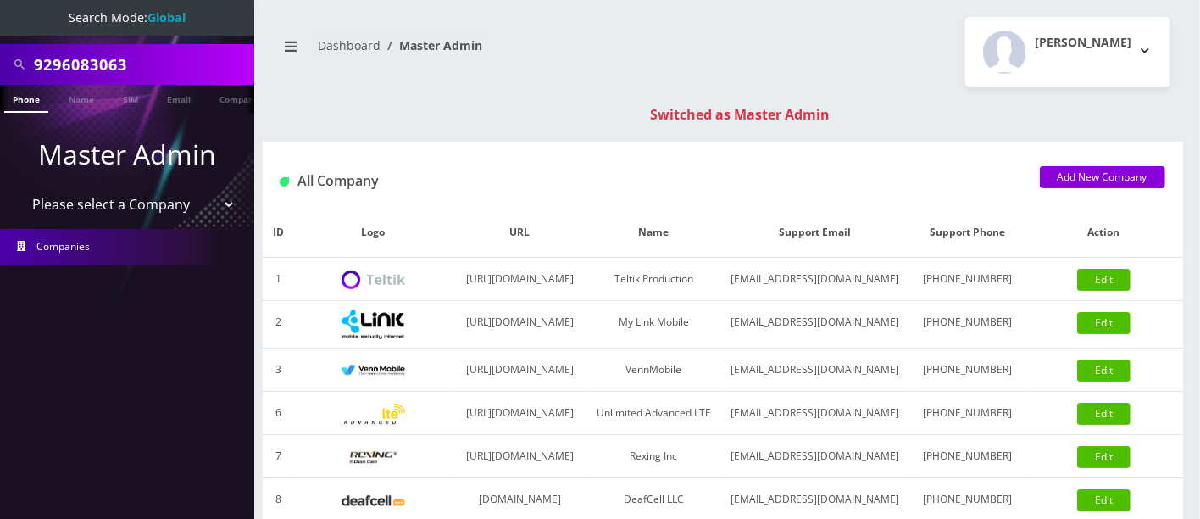
click at [171, 64] on input "9296083063" at bounding box center [142, 64] width 216 height 32
drag, startPoint x: 190, startPoint y: 63, endPoint x: 0, endPoint y: 33, distance: 192.2
click at [0, 42] on nav "Search Mode: Global 9296083063 Phone Name SIM Email Company Customer Master Adm…" at bounding box center [127, 259] width 254 height 519
type input "9298136714"
click at [19, 96] on link "Phone" at bounding box center [26, 99] width 44 height 28
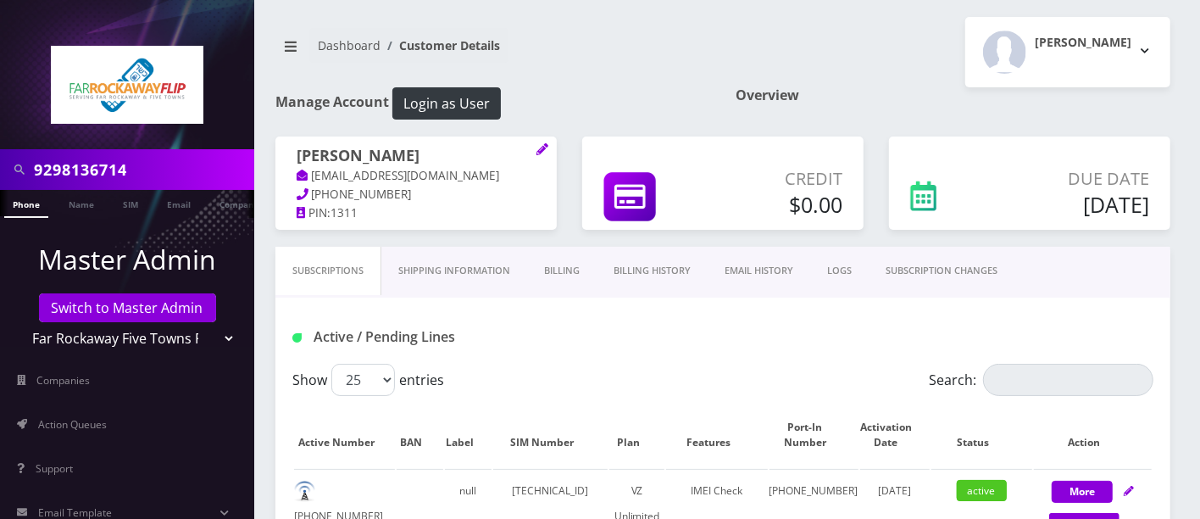
click at [111, 170] on input "9298136714" at bounding box center [142, 169] width 216 height 32
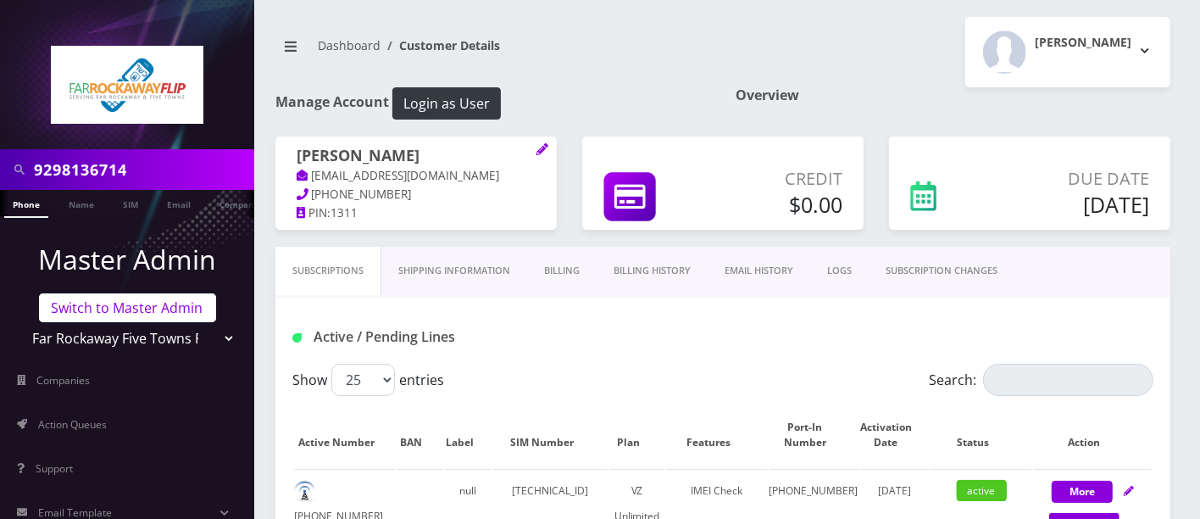
click at [121, 315] on link "Switch to Master Admin" at bounding box center [127, 307] width 177 height 29
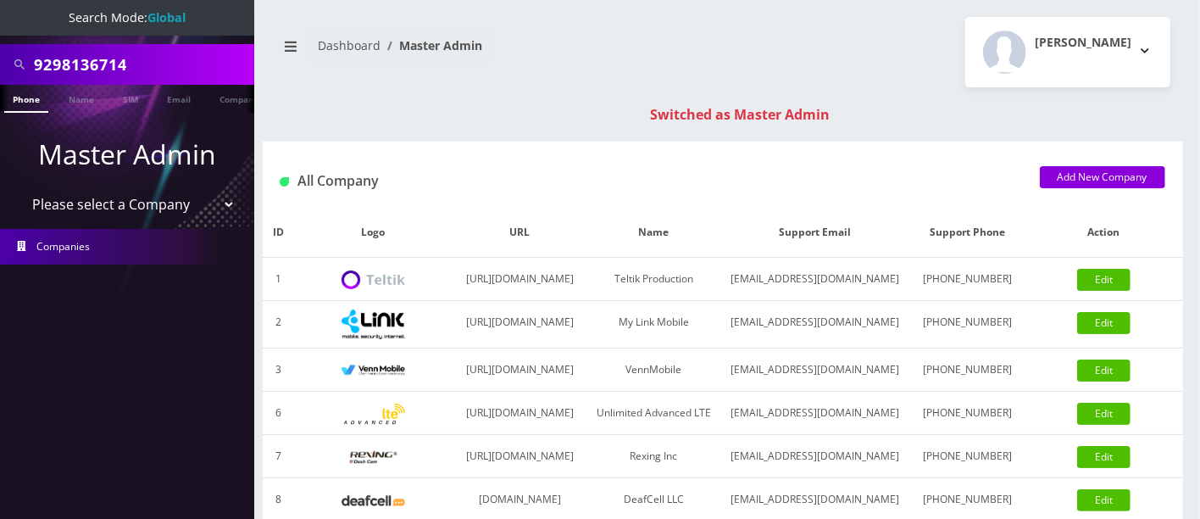
drag, startPoint x: 163, startPoint y: 59, endPoint x: 0, endPoint y: 15, distance: 168.6
click at [0, 52] on div "9298136714" at bounding box center [127, 64] width 254 height 41
drag, startPoint x: 199, startPoint y: 61, endPoint x: 54, endPoint y: 24, distance: 149.7
click at [0, 42] on nav "Search Mode: Global 9295946585 Phone Name SIM Email Company Customer Master Adm…" at bounding box center [127, 259] width 254 height 519
type input "9295946585"
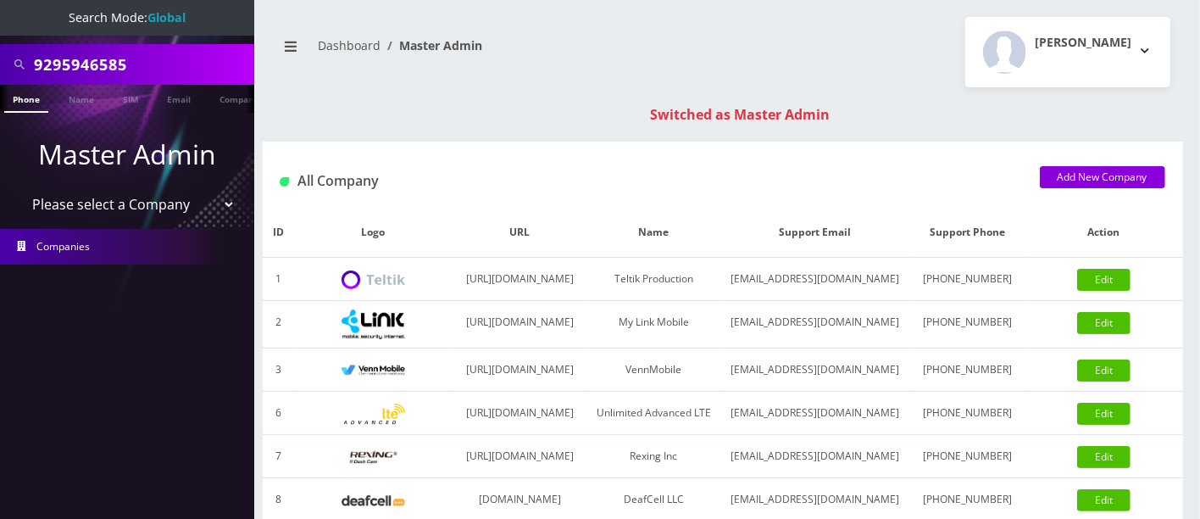
click at [22, 103] on link "Phone" at bounding box center [26, 99] width 44 height 28
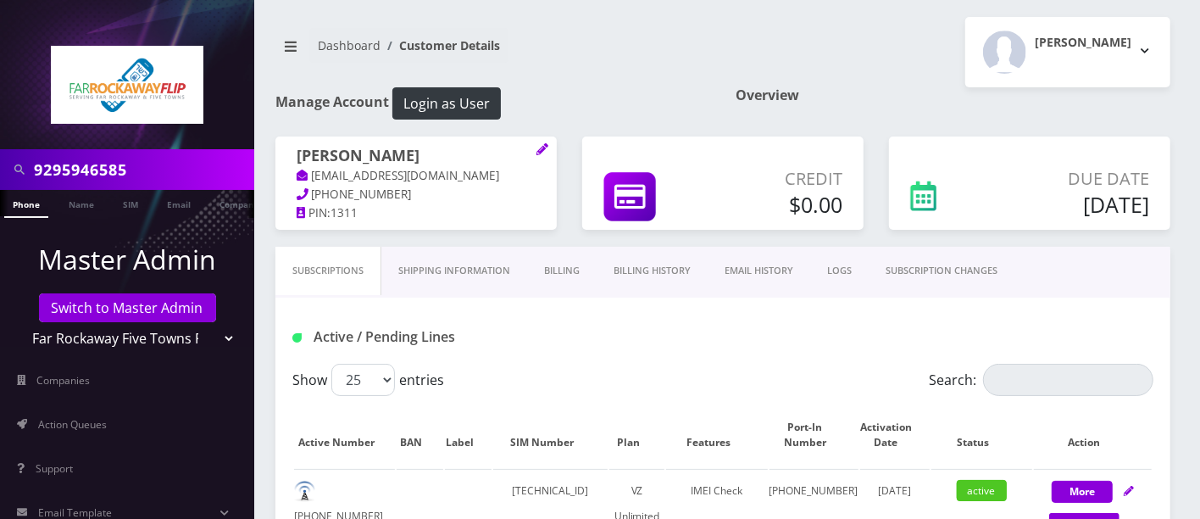
drag, startPoint x: 149, startPoint y: 173, endPoint x: 0, endPoint y: 176, distance: 149.2
click at [0, 177] on div "9295946585" at bounding box center [127, 169] width 254 height 41
paste input "6083063"
type input "9296083063"
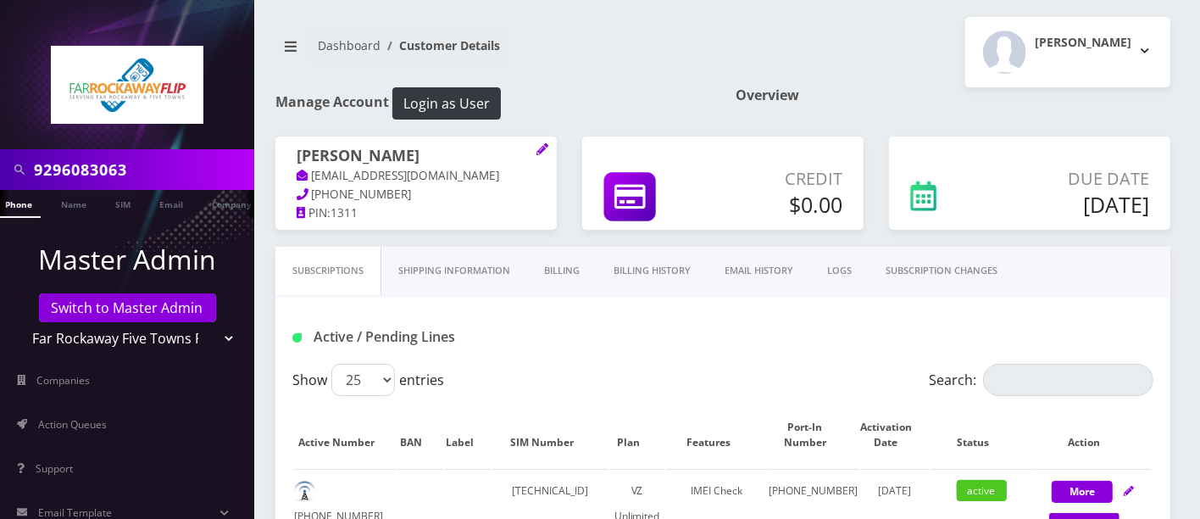
click at [22, 204] on link "Phone" at bounding box center [19, 204] width 44 height 28
drag, startPoint x: 155, startPoint y: 170, endPoint x: 0, endPoint y: 169, distance: 155.1
click at [0, 173] on div "9296083063" at bounding box center [127, 169] width 254 height 41
paste input "2896729"
type input "9292896729"
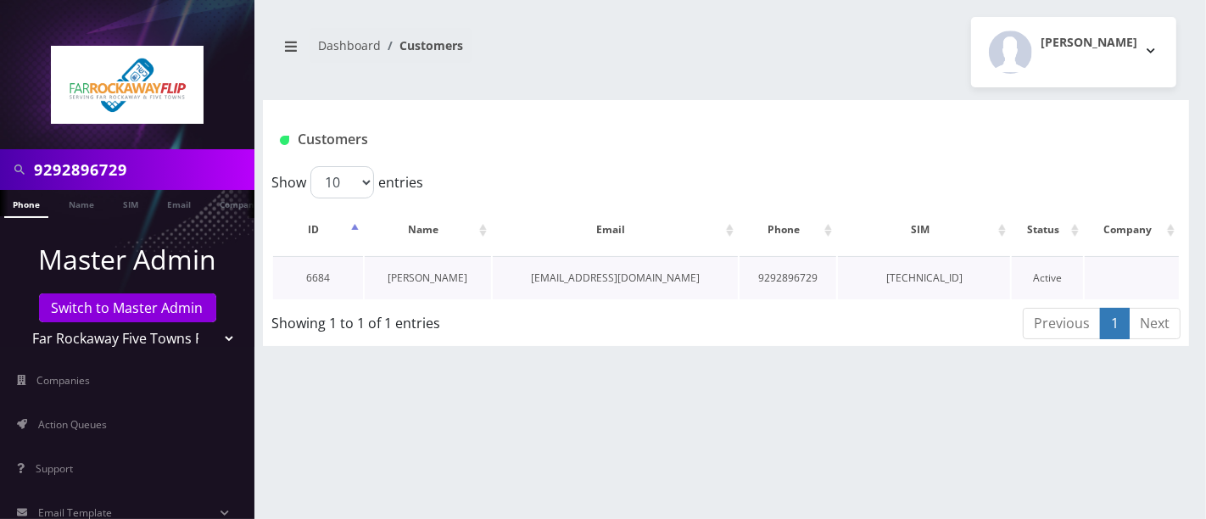
click at [428, 280] on link "[PERSON_NAME]" at bounding box center [427, 277] width 80 height 14
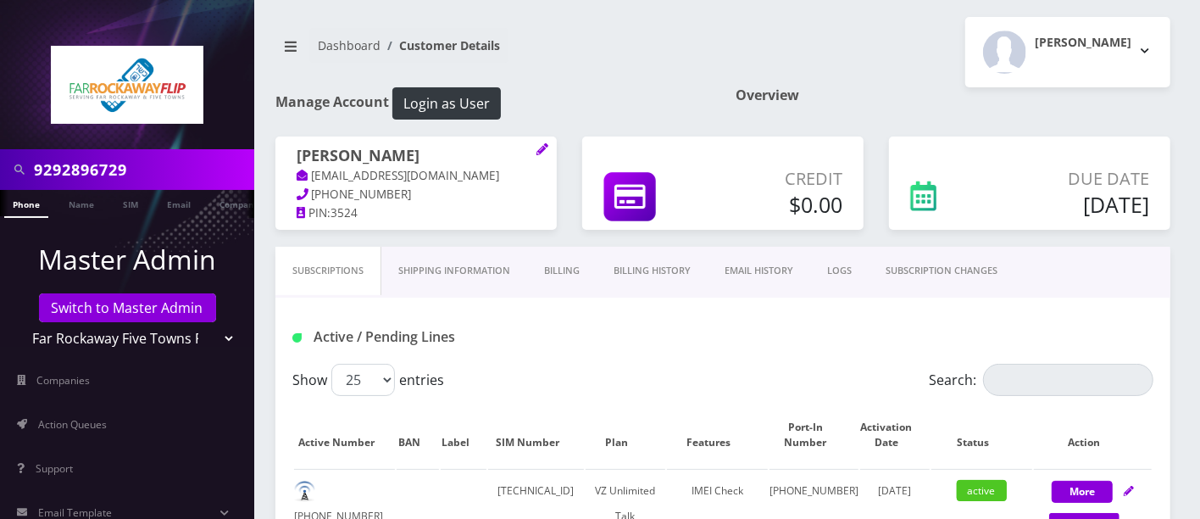
scroll to position [454, 0]
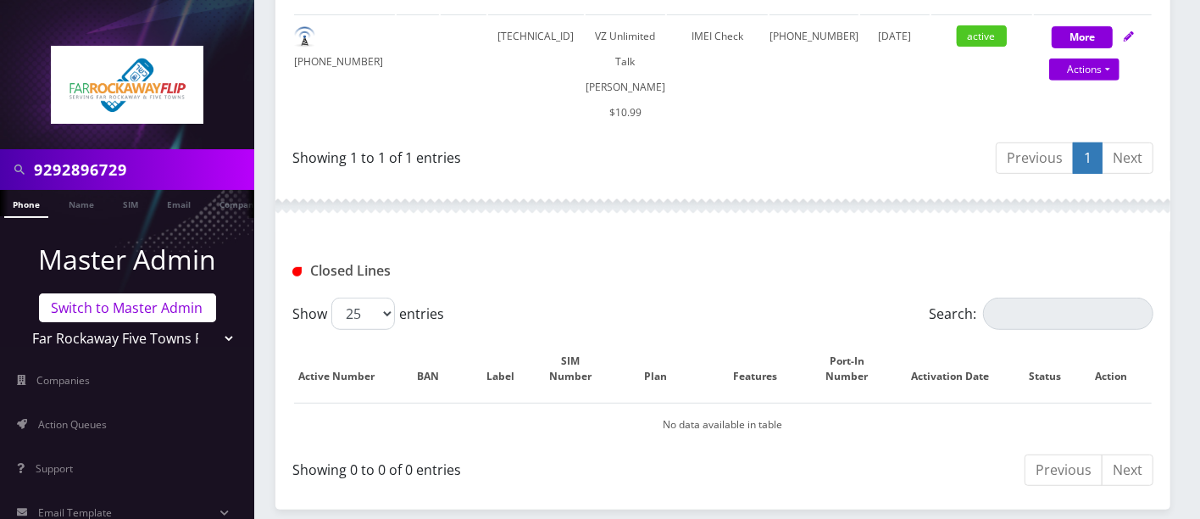
click at [109, 309] on link "Switch to Master Admin" at bounding box center [127, 307] width 177 height 29
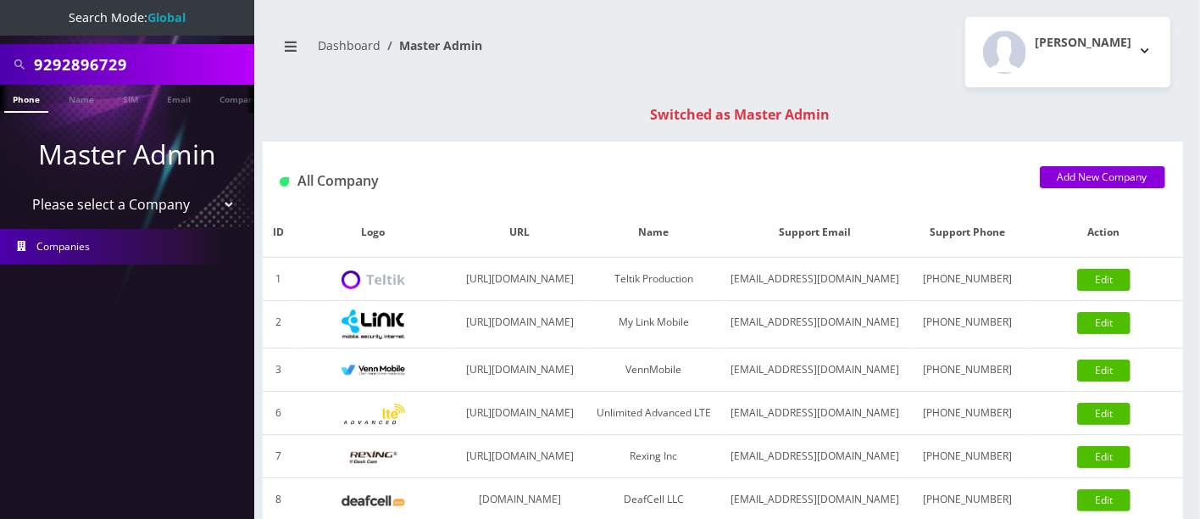
drag, startPoint x: 169, startPoint y: 61, endPoint x: 0, endPoint y: 27, distance: 172.1
click at [0, 49] on div "9292896729" at bounding box center [127, 64] width 254 height 41
type input "5163184288"
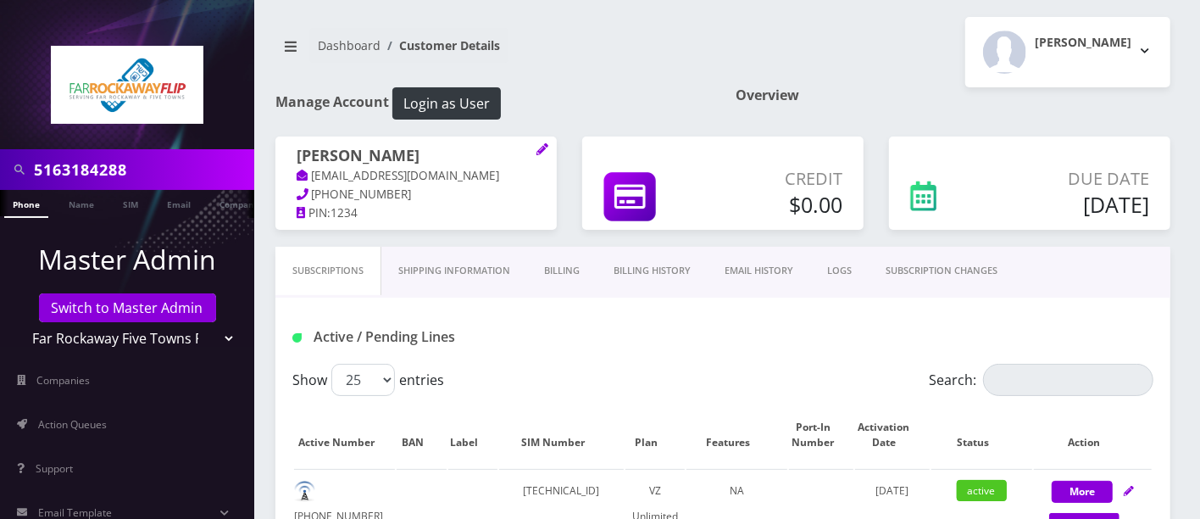
scroll to position [454, 0]
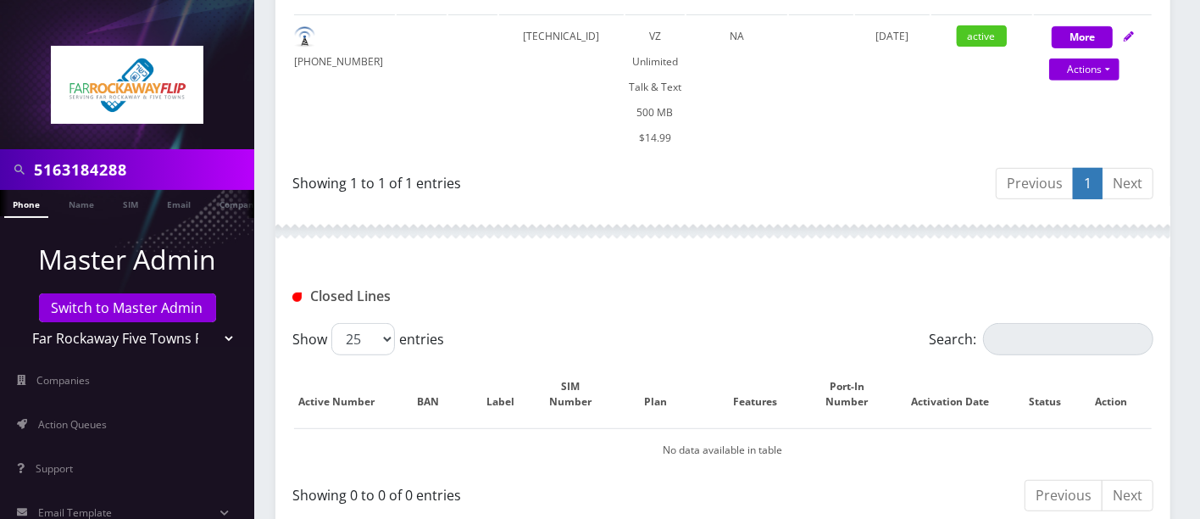
drag, startPoint x: 159, startPoint y: 171, endPoint x: 0, endPoint y: 173, distance: 158.5
click at [0, 173] on div "5163184288" at bounding box center [127, 169] width 254 height 41
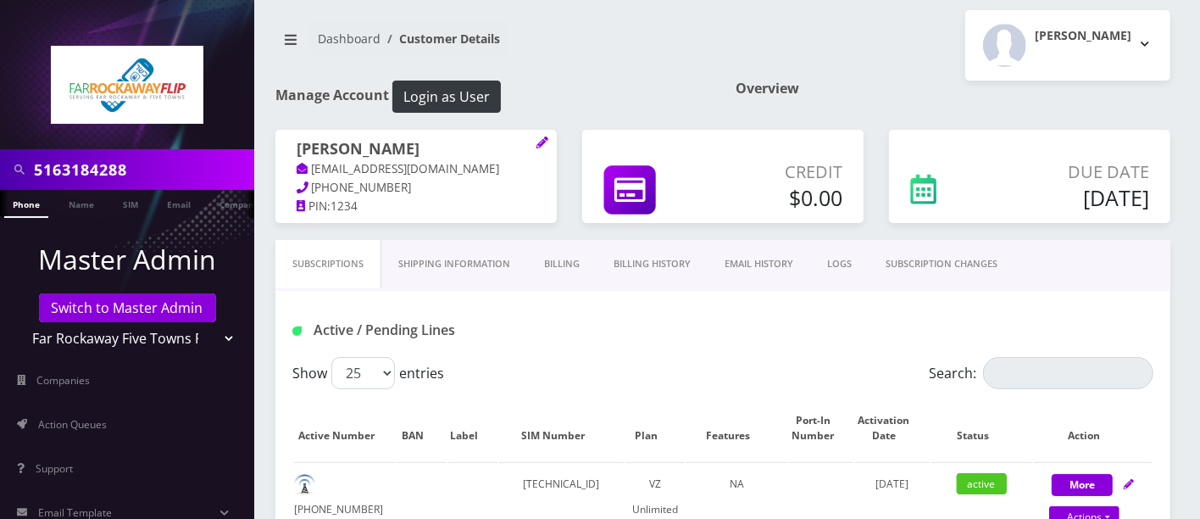
scroll to position [0, 0]
